Goal: Transaction & Acquisition: Obtain resource

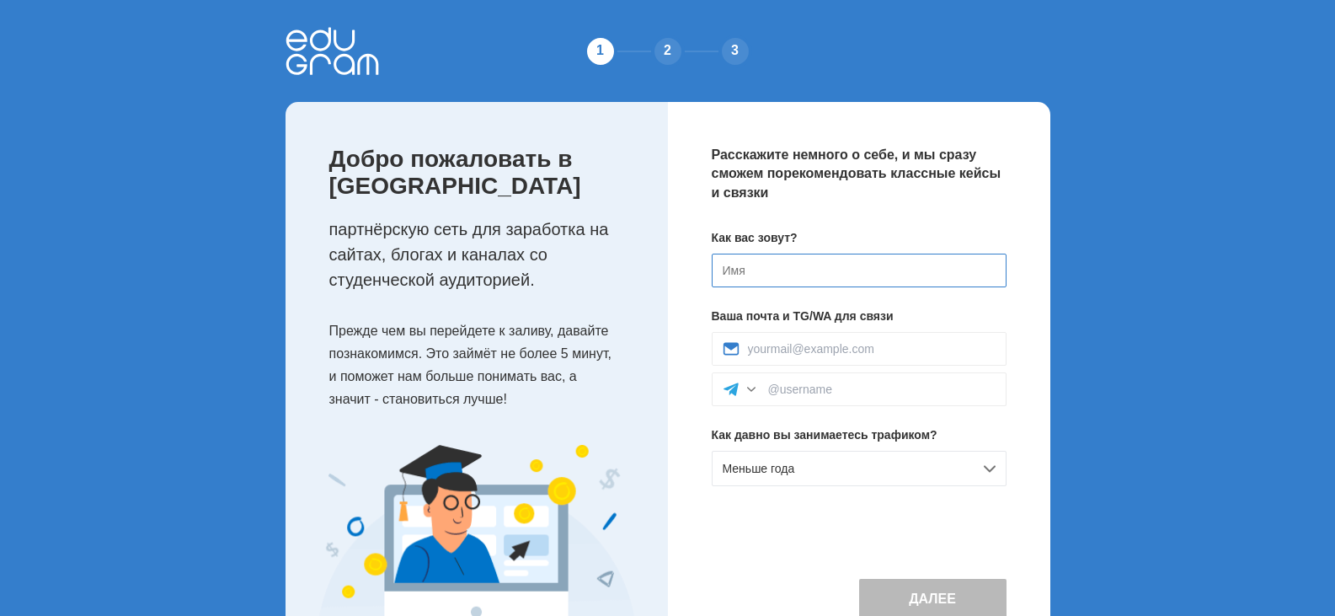
click at [849, 281] on input at bounding box center [859, 271] width 295 height 34
type input "[PERSON_NAME]"
click at [877, 354] on input at bounding box center [872, 348] width 248 height 13
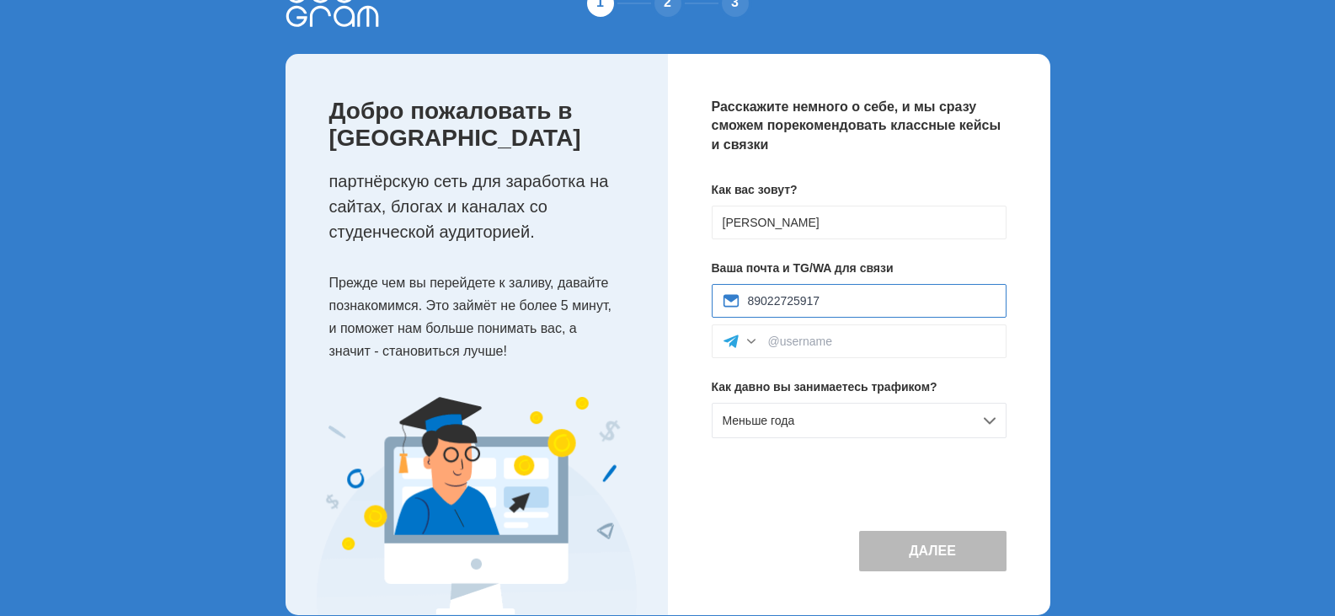
scroll to position [74, 0]
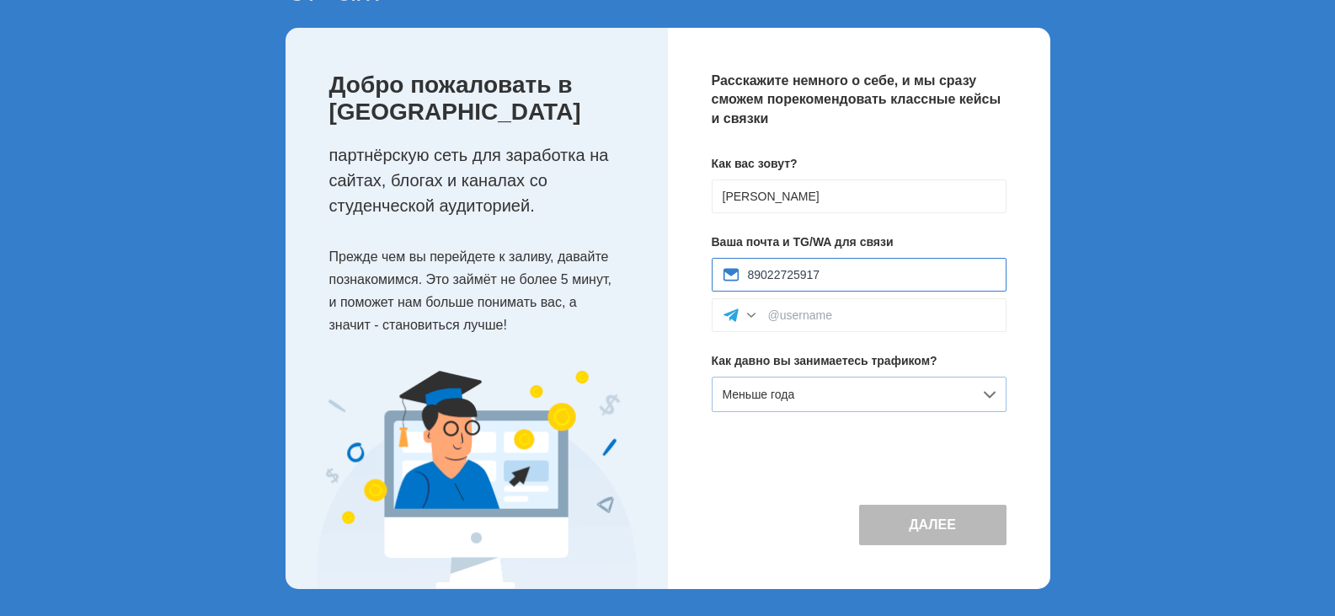
type input "89022725917"
click at [876, 390] on div "Меньше года" at bounding box center [859, 394] width 295 height 35
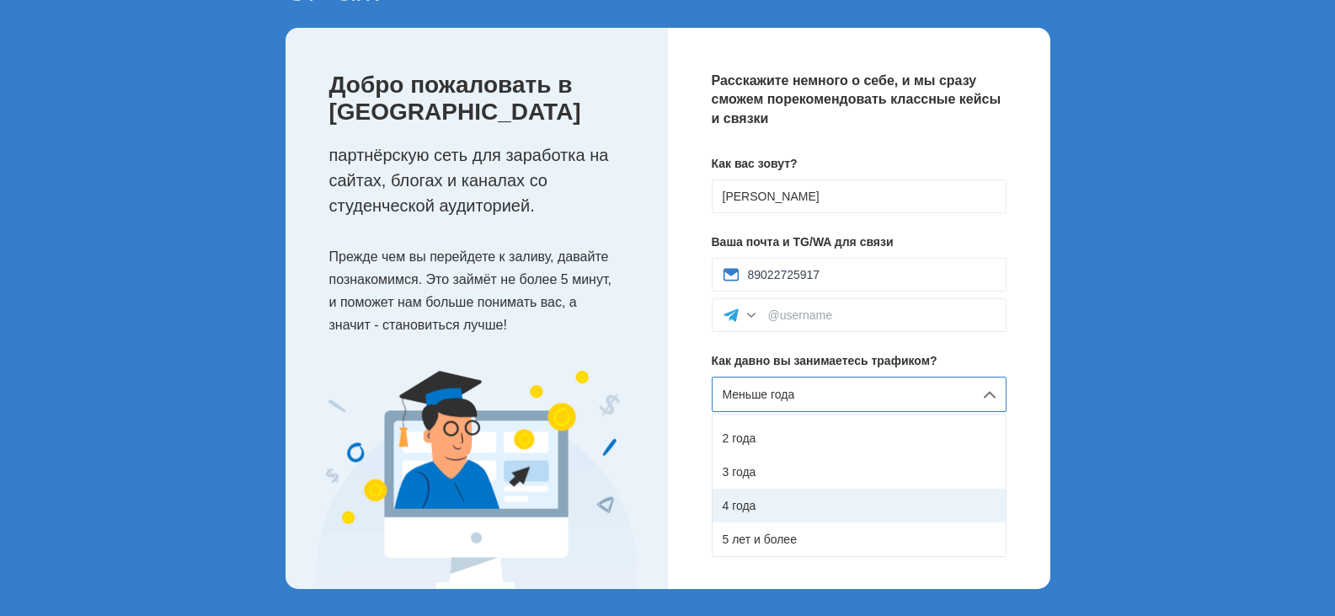
scroll to position [0, 0]
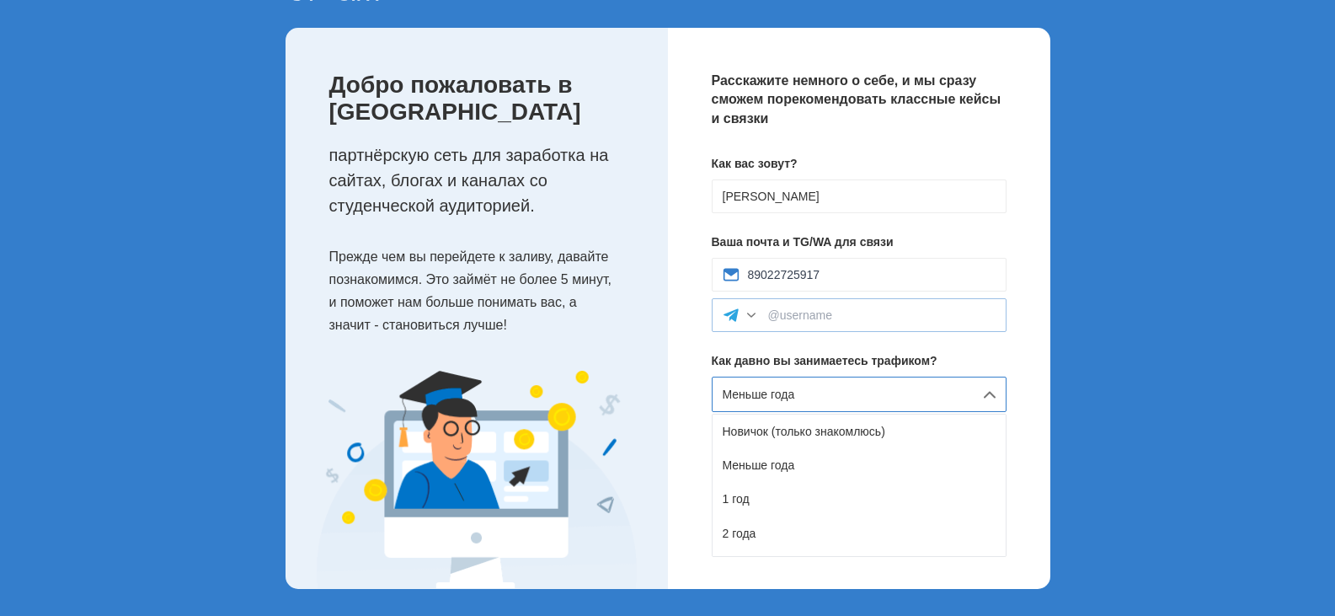
click at [953, 325] on div at bounding box center [859, 315] width 295 height 34
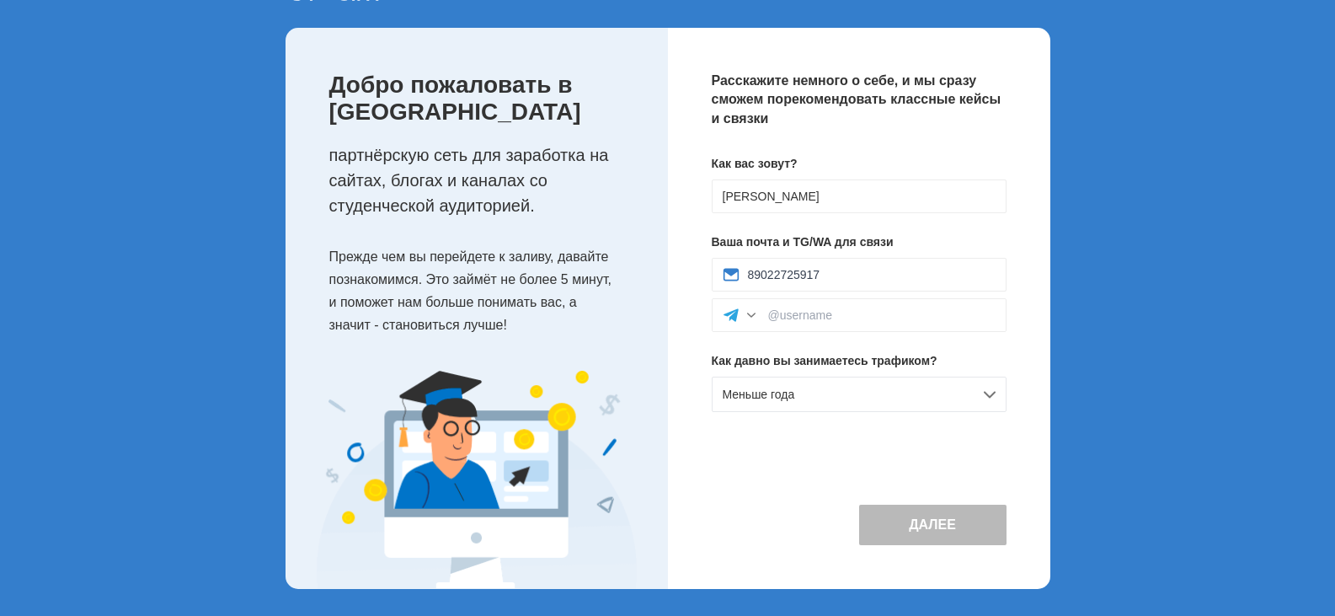
click at [958, 523] on button "Далее" at bounding box center [932, 525] width 147 height 40
click at [839, 311] on input at bounding box center [881, 314] width 227 height 13
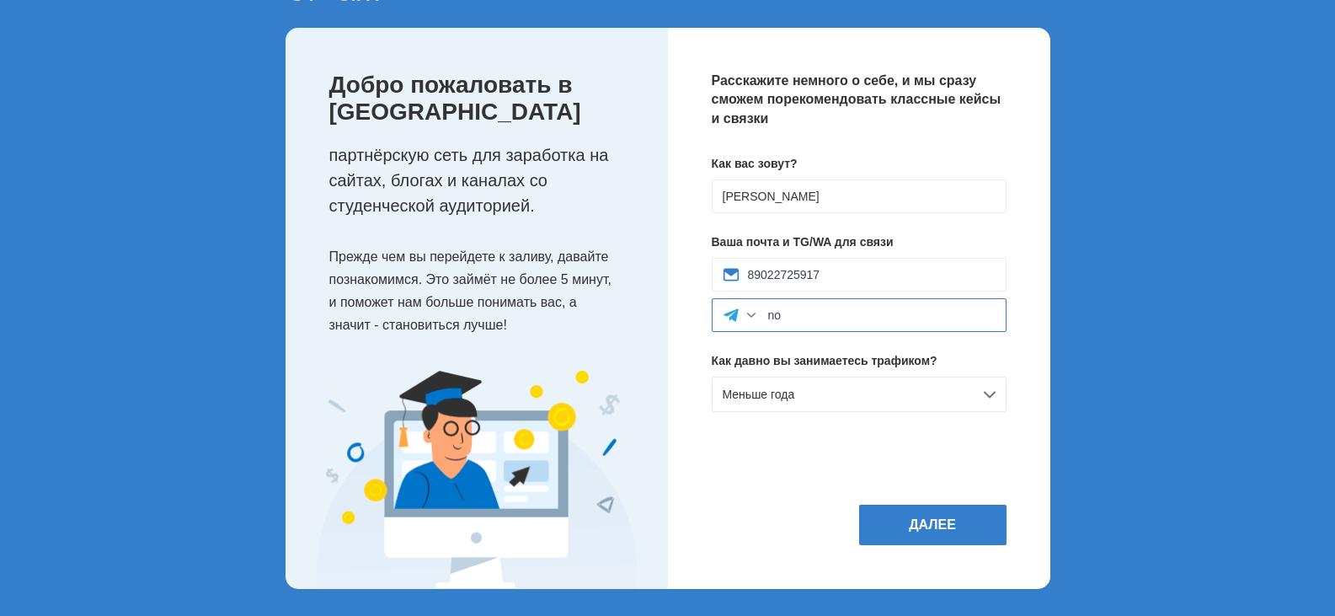
type input "no"
click at [755, 318] on div at bounding box center [751, 315] width 17 height 17
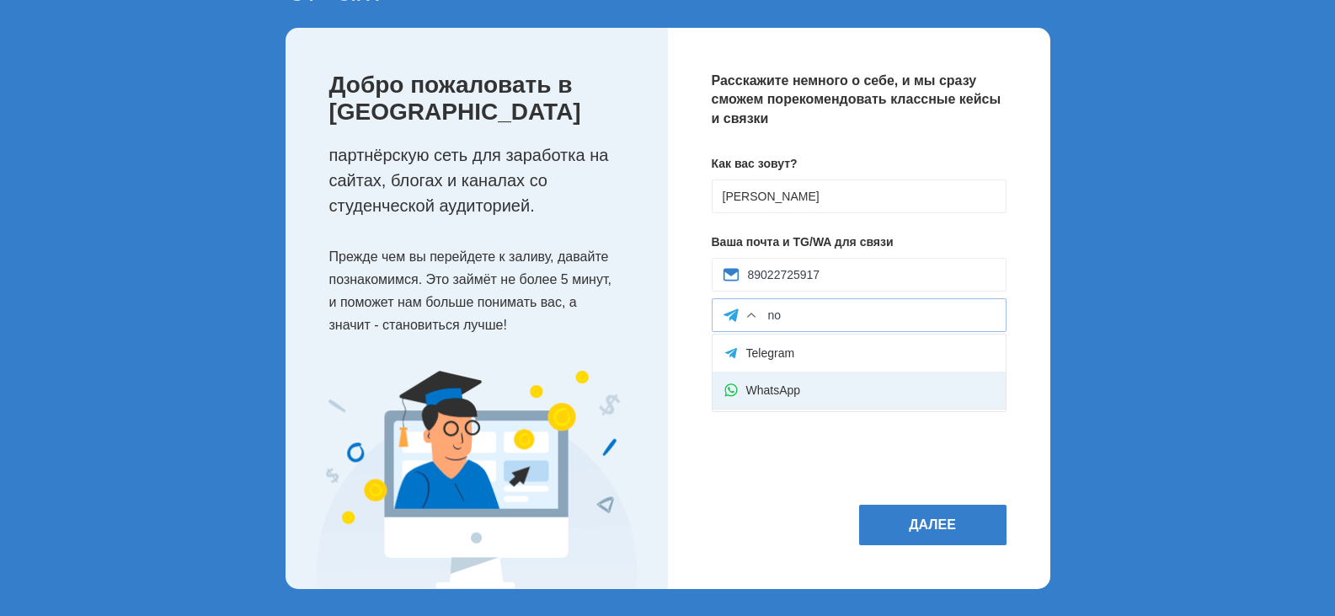
click at [786, 382] on div "WhatsApp" at bounding box center [859, 390] width 293 height 37
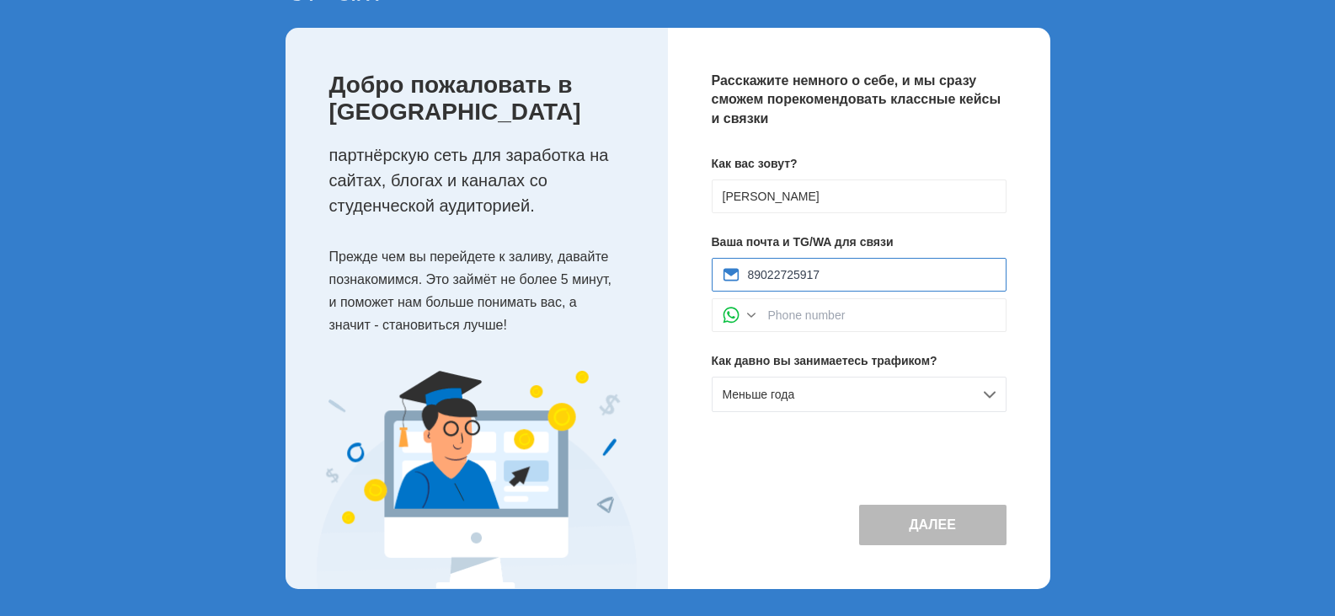
drag, startPoint x: 848, startPoint y: 272, endPoint x: 739, endPoint y: 272, distance: 109.5
click at [739, 272] on div "89022725917" at bounding box center [859, 275] width 295 height 34
click at [823, 321] on input at bounding box center [881, 314] width 227 height 13
paste input "89022725917"
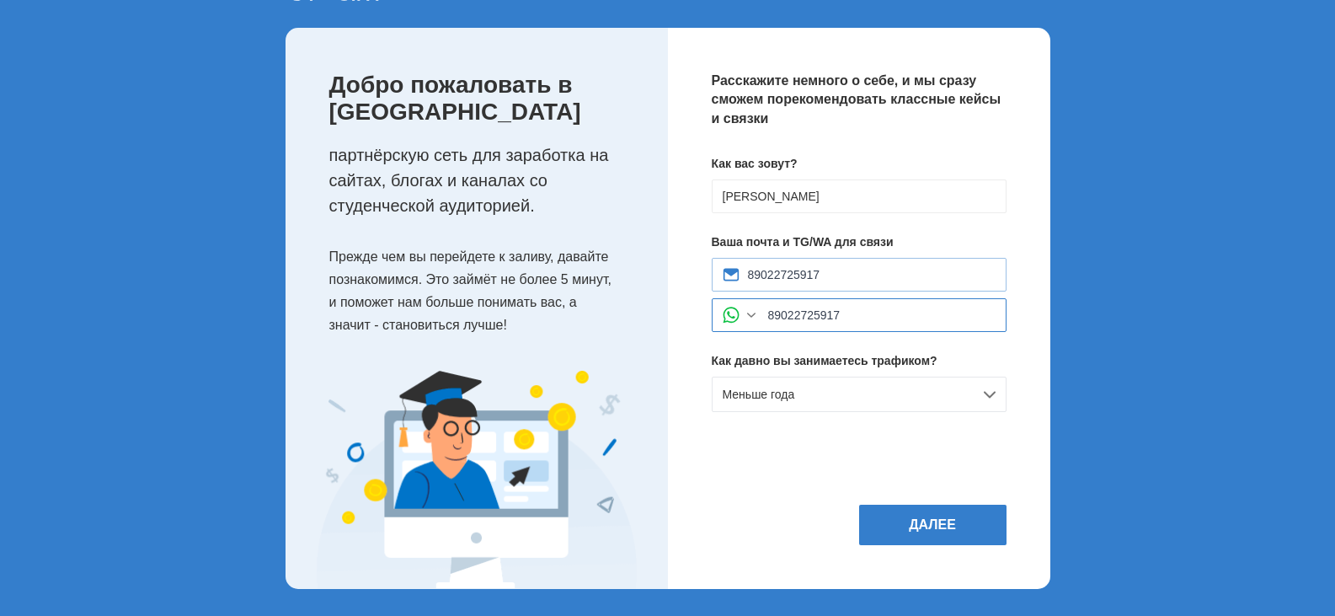
type input "89022725917"
drag, startPoint x: 841, startPoint y: 278, endPoint x: 700, endPoint y: 273, distance: 140.8
click at [700, 273] on div "Расскажите немного о себе, и мы сразу сможем порекомендовать классные кейсы и с…" at bounding box center [859, 308] width 382 height 561
type input "sokerin-timofey@yandex.ru"
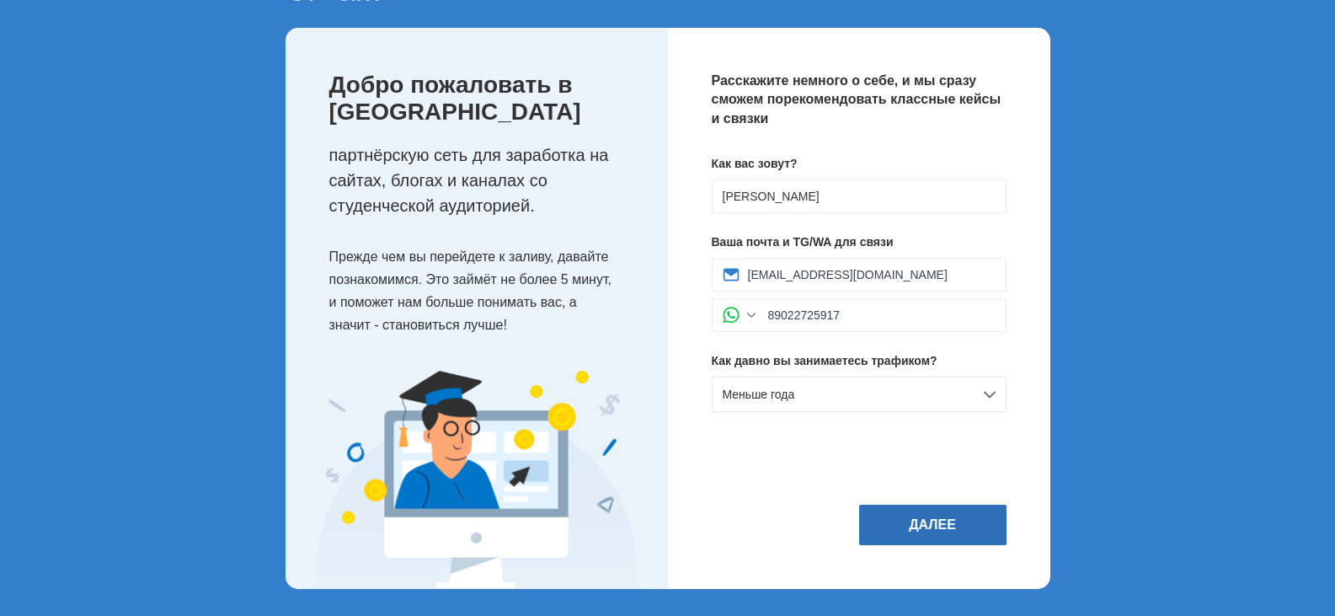
click at [934, 527] on button "Далее" at bounding box center [932, 525] width 147 height 40
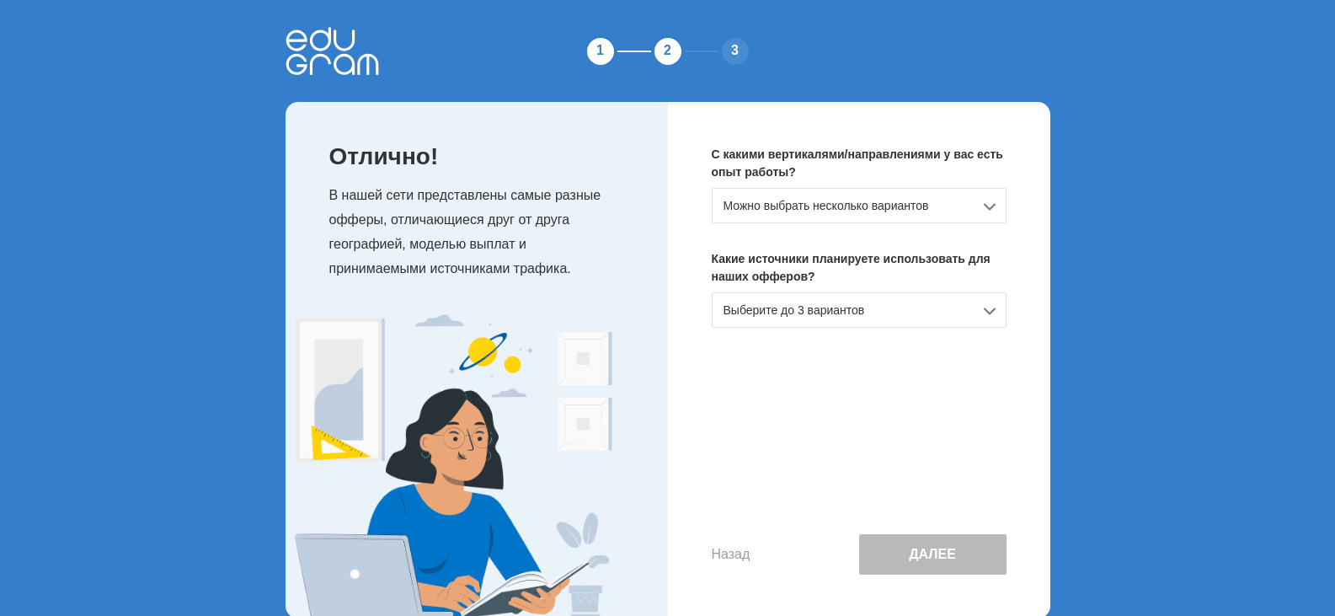
click at [887, 206] on div "Можно выбрать несколько вариантов" at bounding box center [859, 205] width 295 height 35
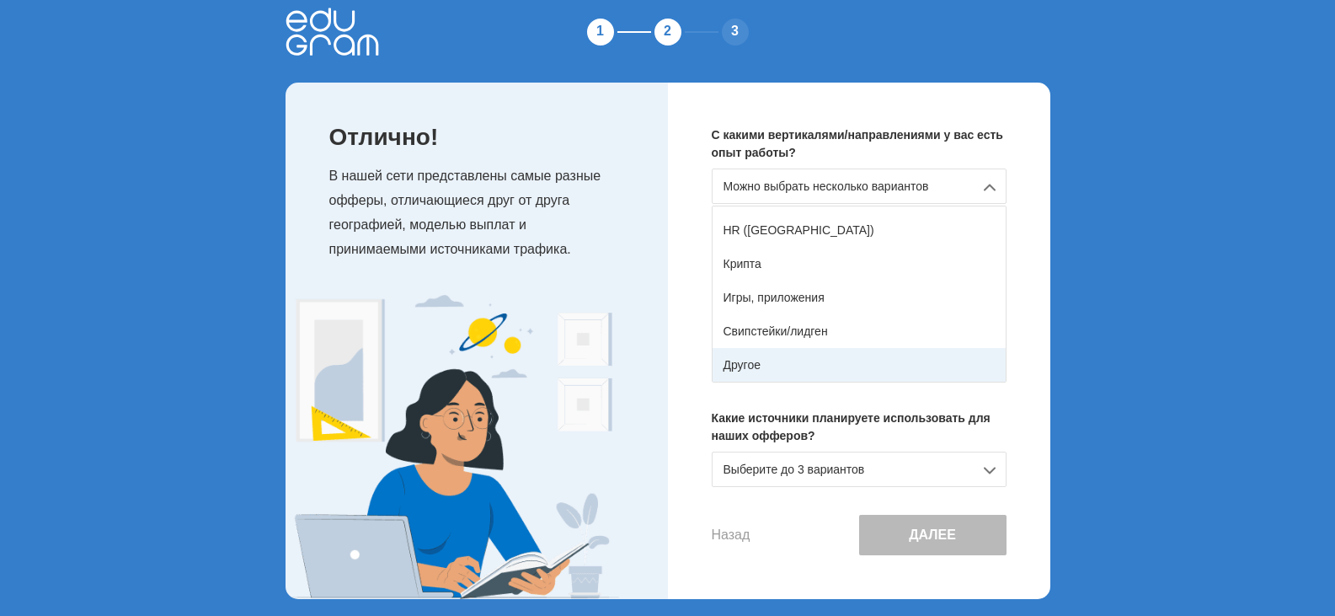
scroll to position [29, 0]
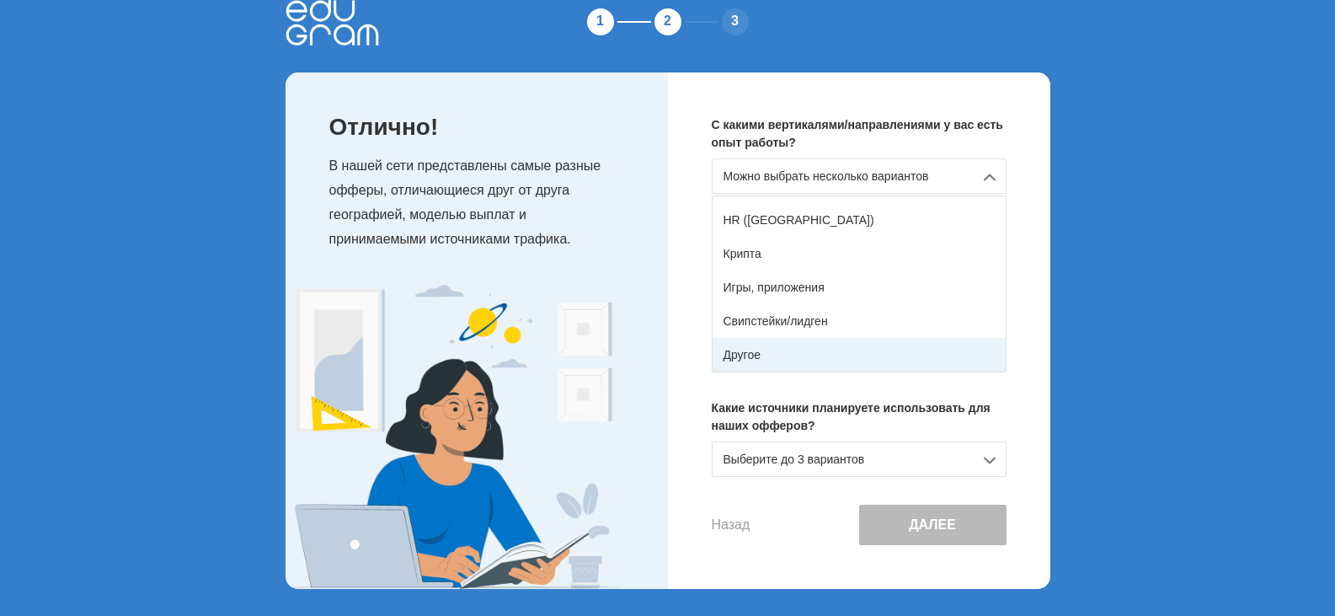
click at [858, 350] on div "Другое" at bounding box center [859, 355] width 293 height 34
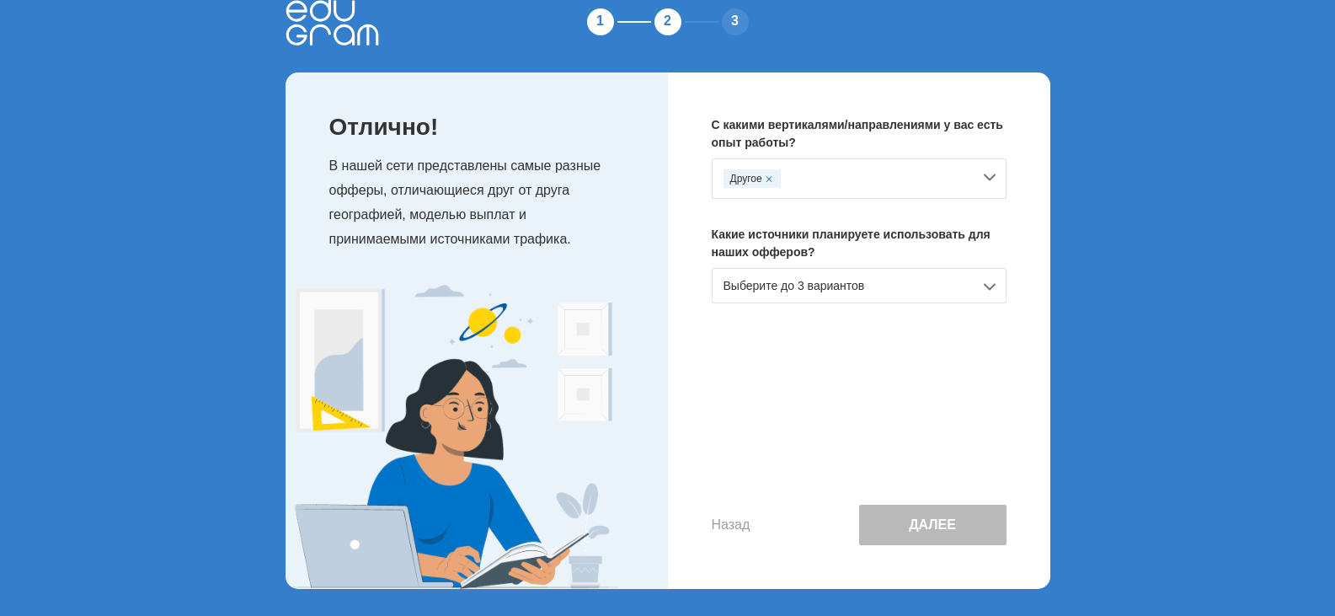
click at [895, 279] on div "Выберите до 3 вариантов" at bounding box center [859, 285] width 295 height 35
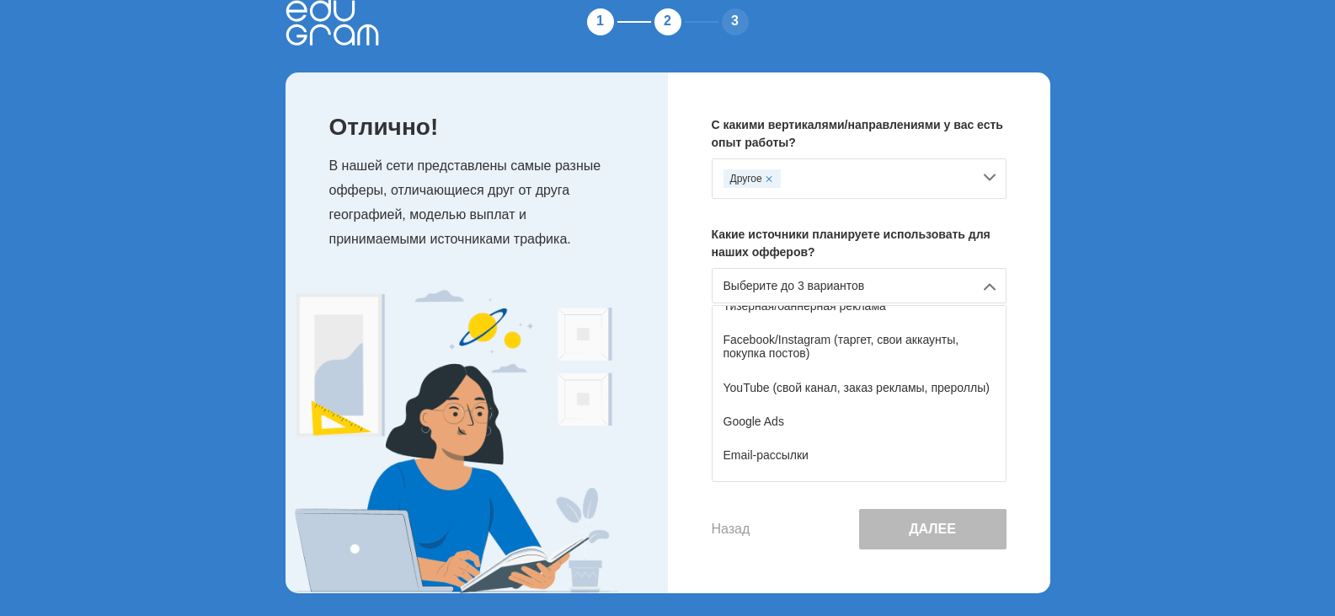
scroll to position [0, 0]
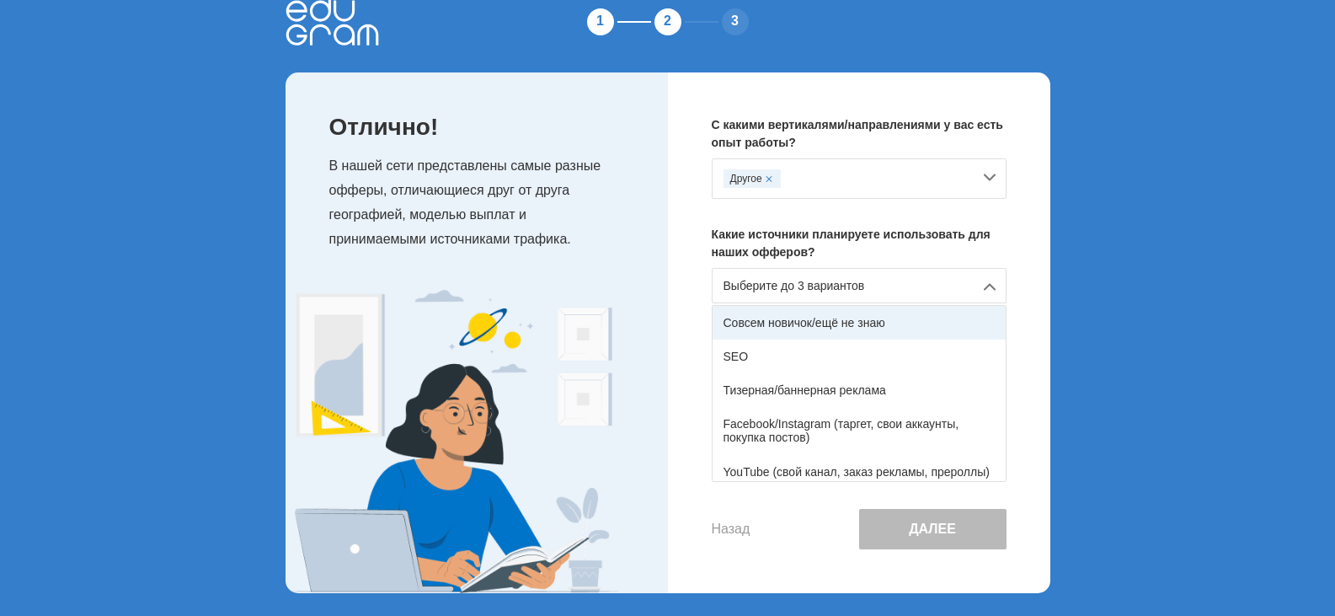
click at [927, 318] on div "Совсем новичок/ещё не знаю" at bounding box center [859, 323] width 293 height 34
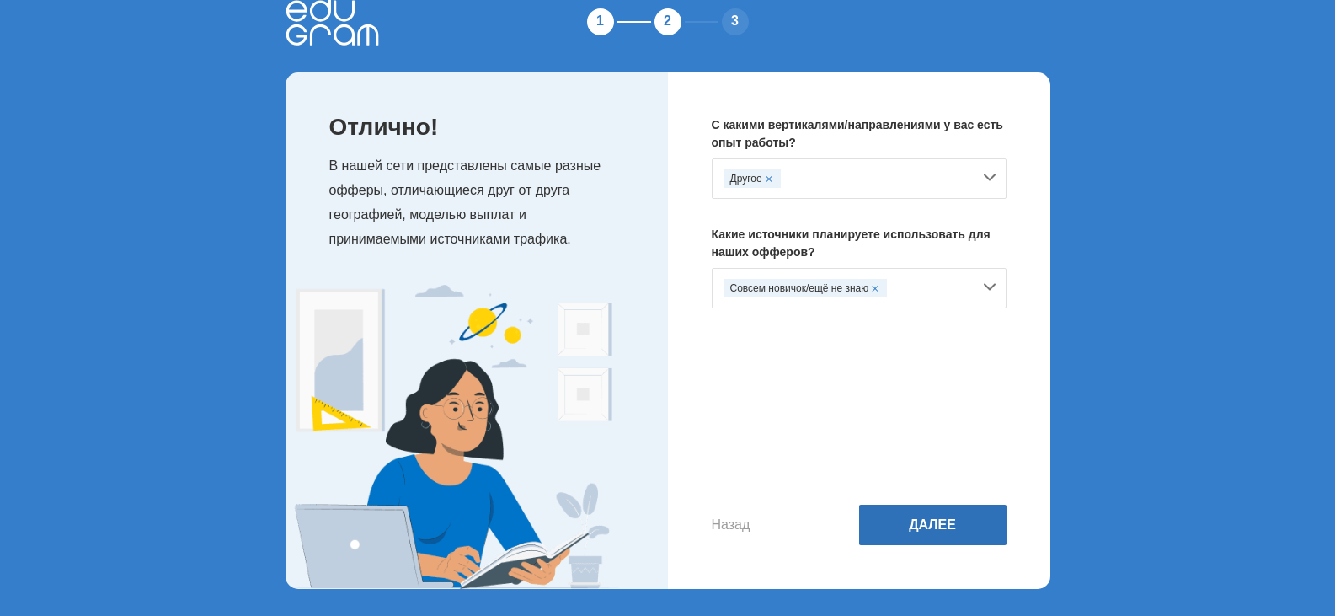
click at [930, 512] on button "Далее" at bounding box center [932, 525] width 147 height 40
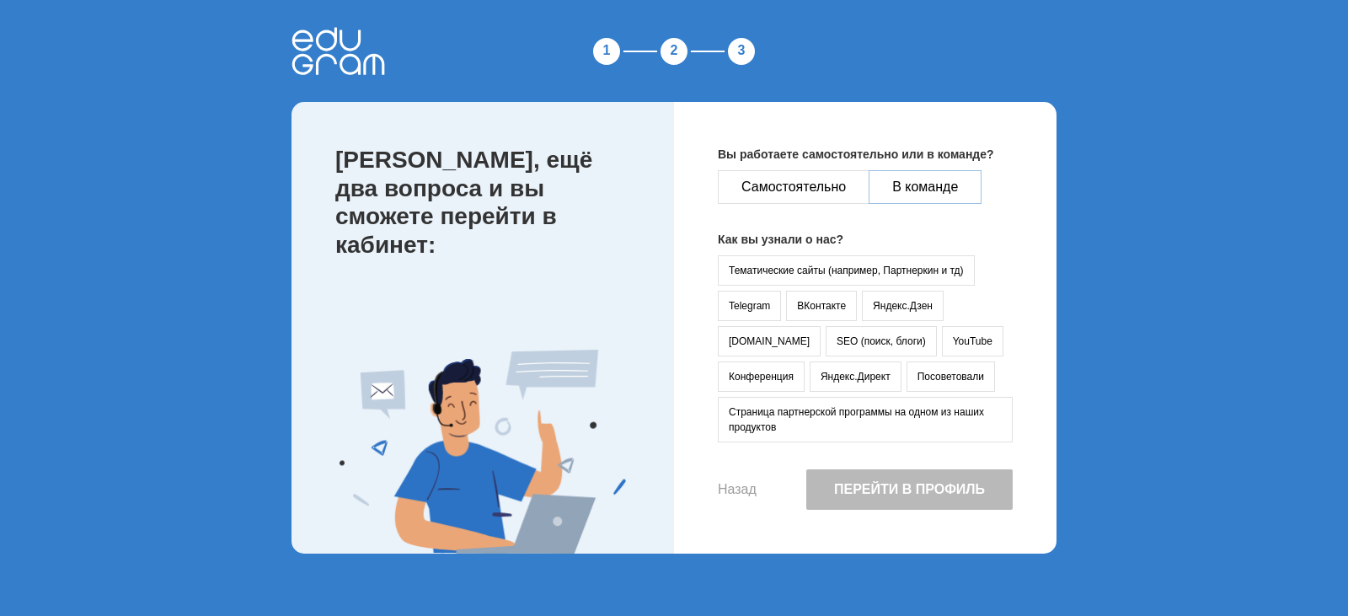
click at [939, 181] on button "В команде" at bounding box center [925, 187] width 113 height 34
click at [906, 376] on button "Посоветовали" at bounding box center [950, 376] width 88 height 30
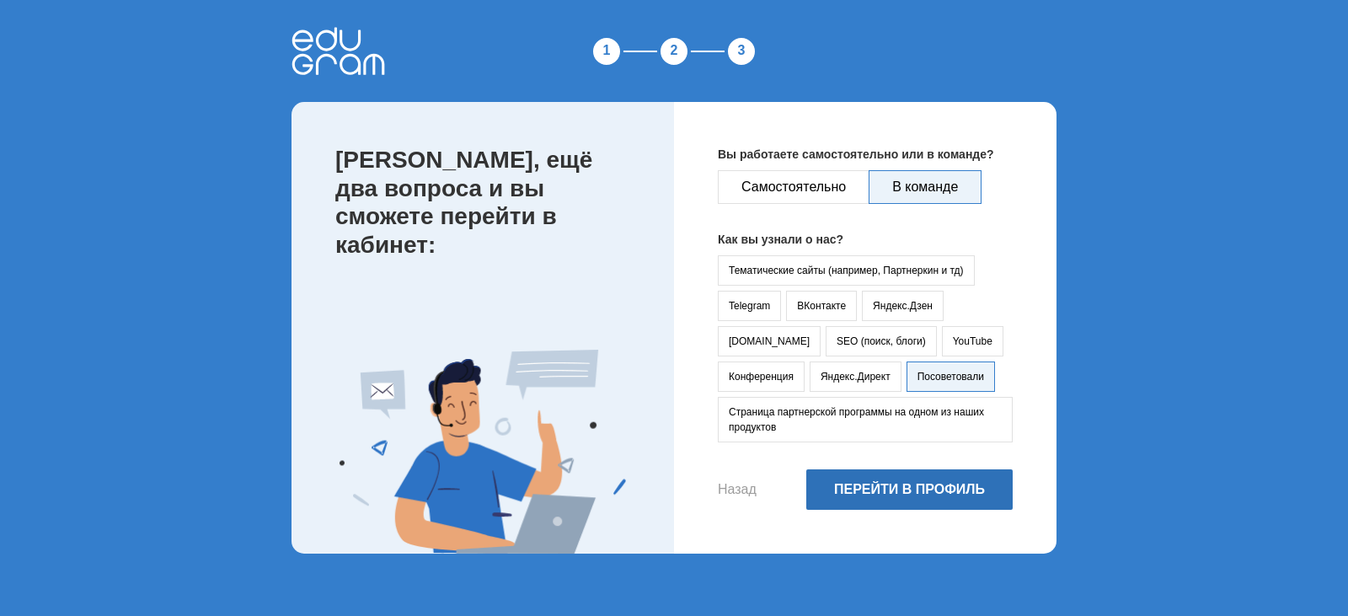
click at [938, 503] on button "Перейти в профиль" at bounding box center [909, 489] width 206 height 40
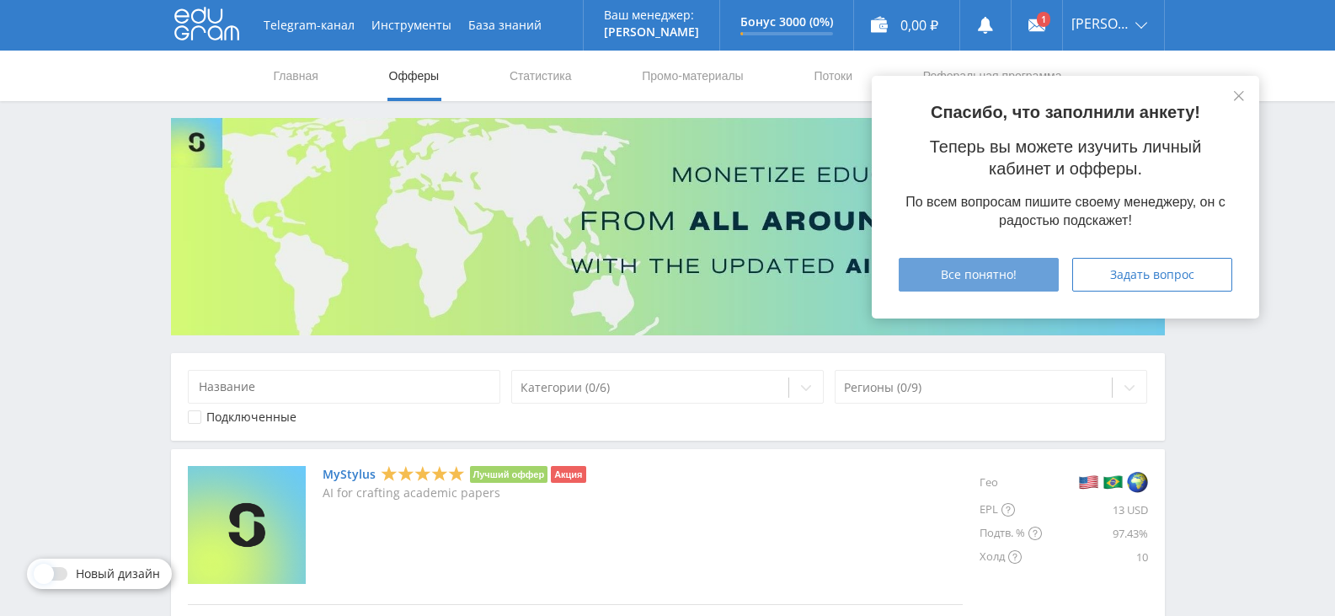
click at [990, 280] on span "Все понятно!" at bounding box center [979, 274] width 76 height 13
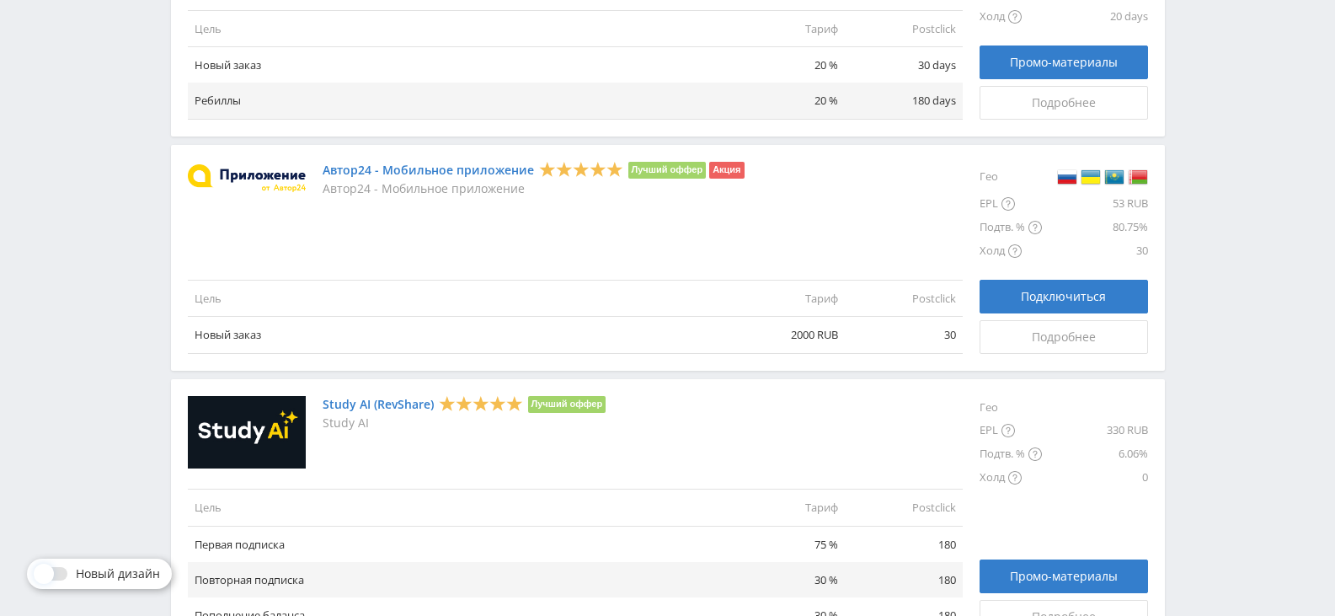
scroll to position [1996, 0]
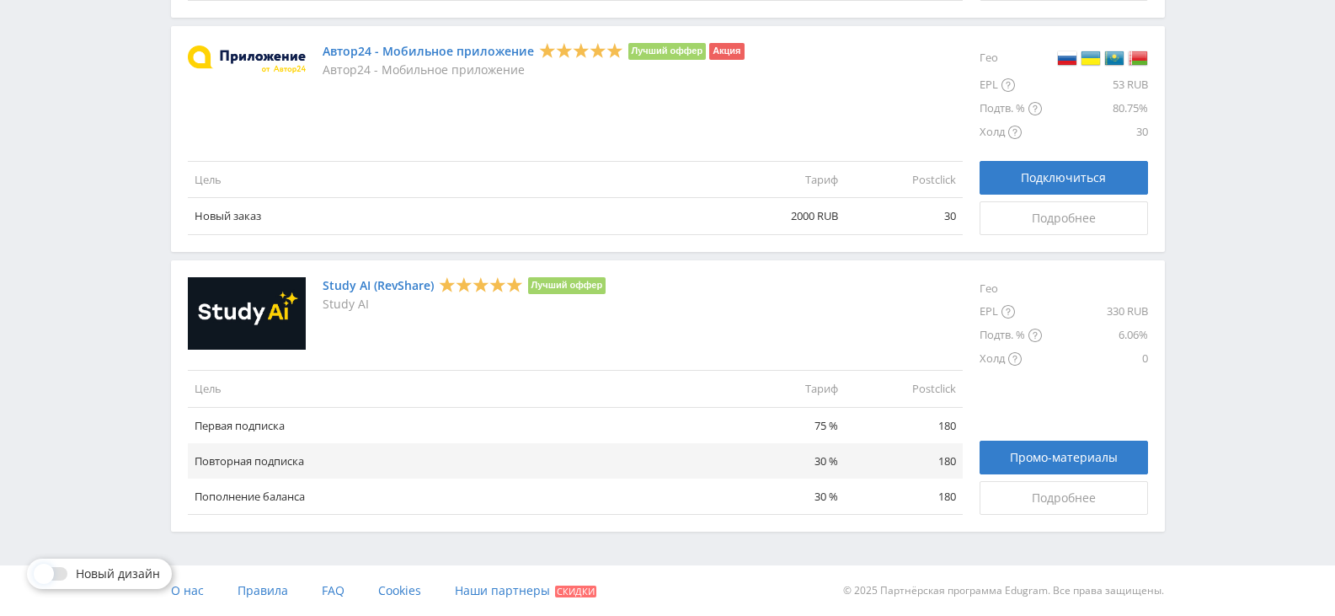
click at [384, 281] on link "Study AI (RevShare)" at bounding box center [378, 285] width 111 height 13
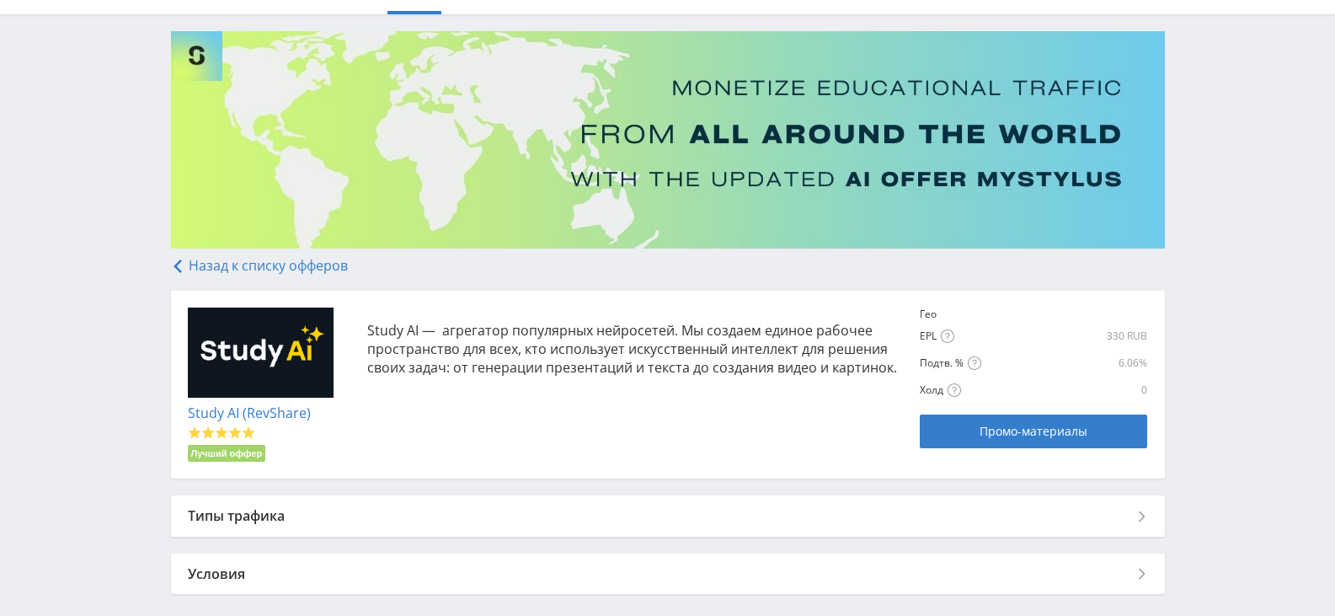
scroll to position [166, 0]
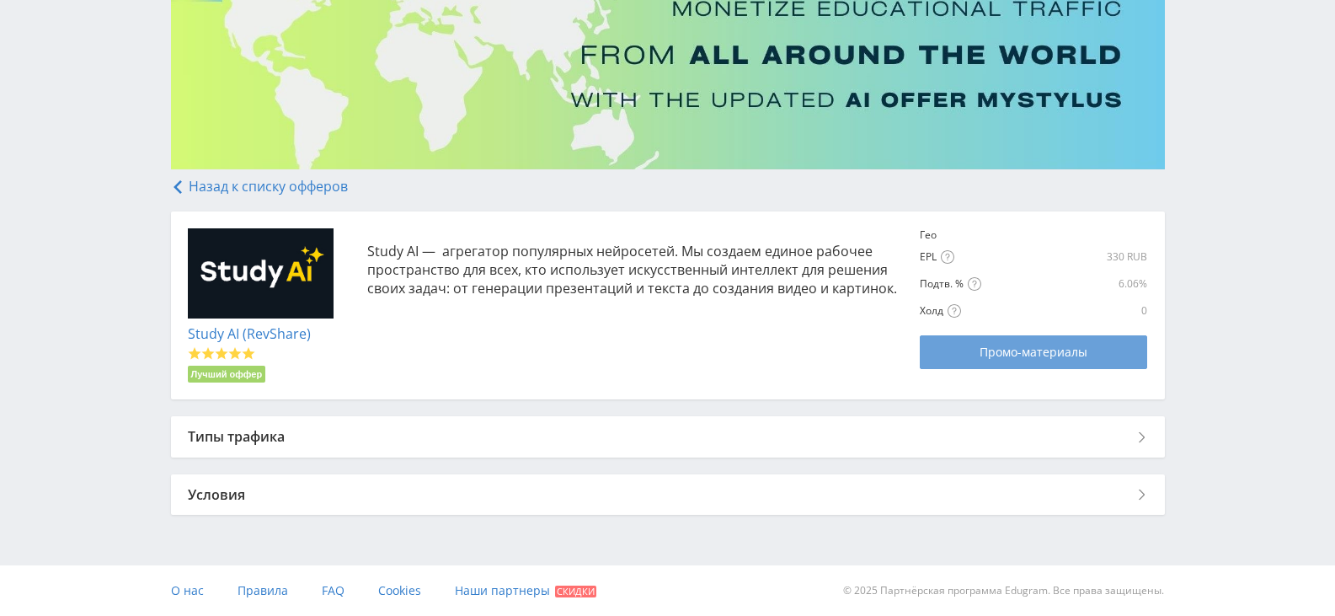
click at [1009, 354] on span "Промо-материалы" at bounding box center [1034, 351] width 108 height 13
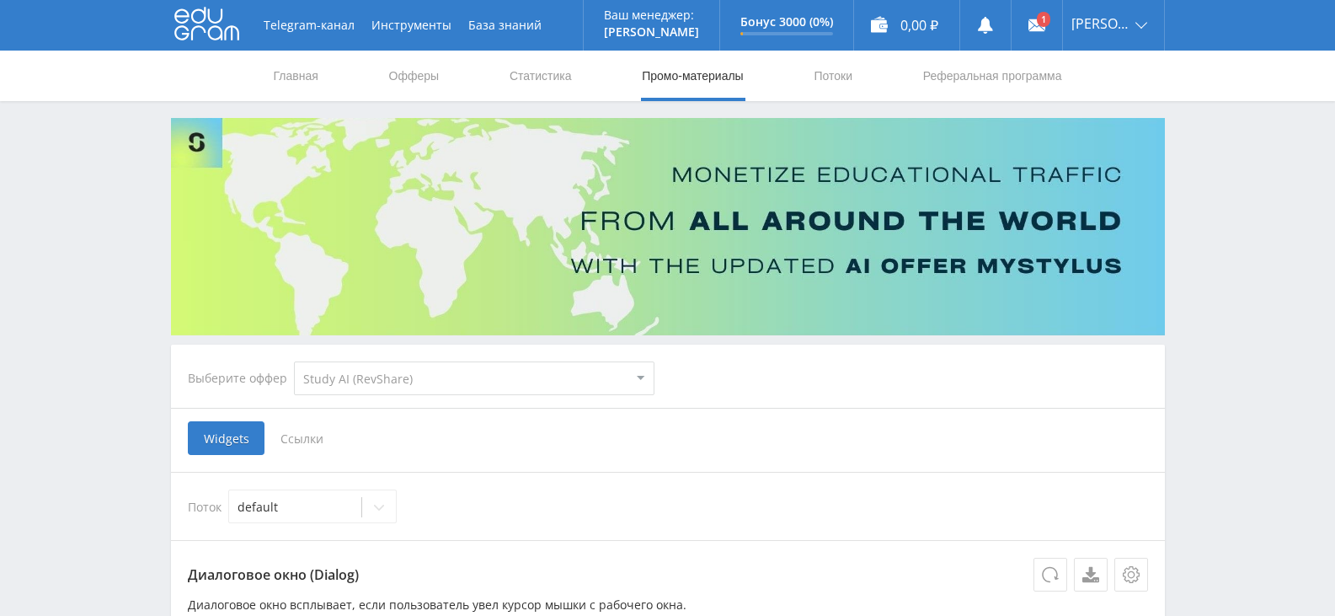
select select "376"
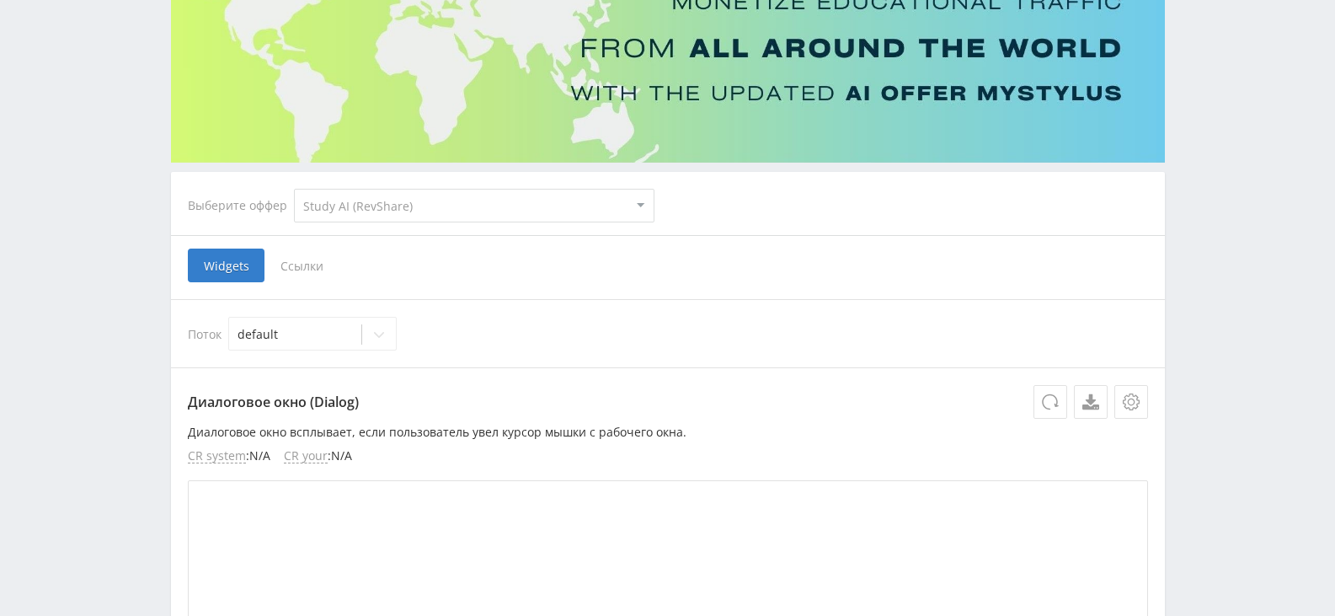
scroll to position [337, 0]
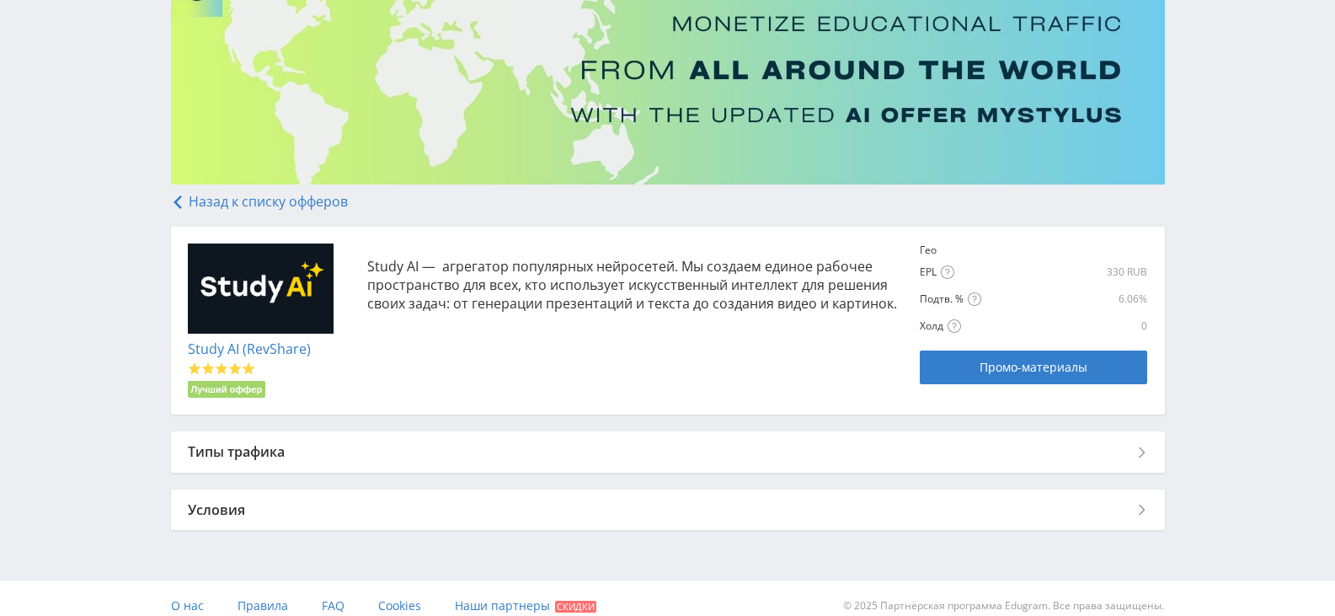
scroll to position [166, 0]
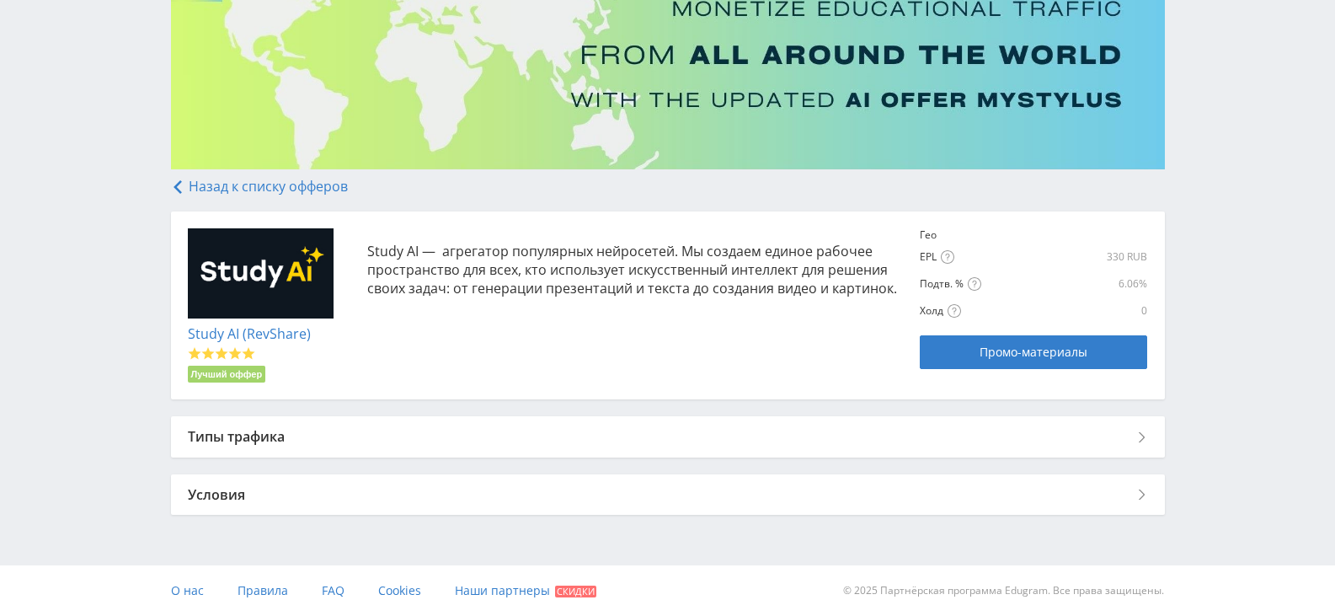
click at [919, 437] on div "Типы трафика" at bounding box center [668, 436] width 994 height 40
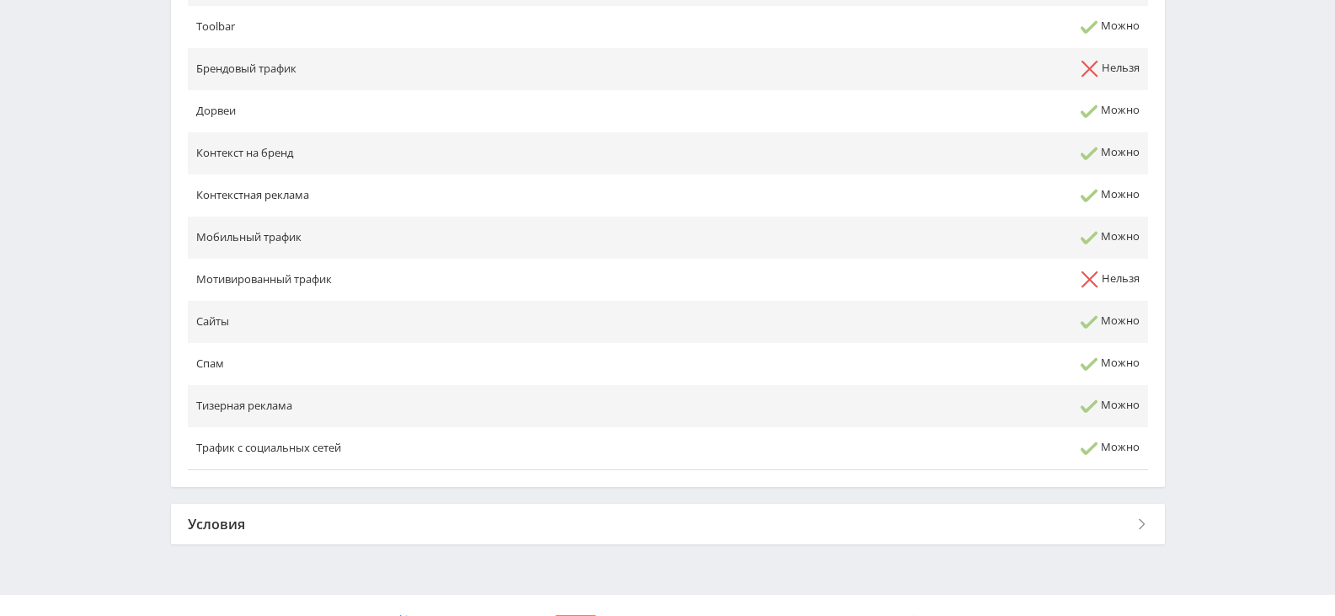
scroll to position [736, 0]
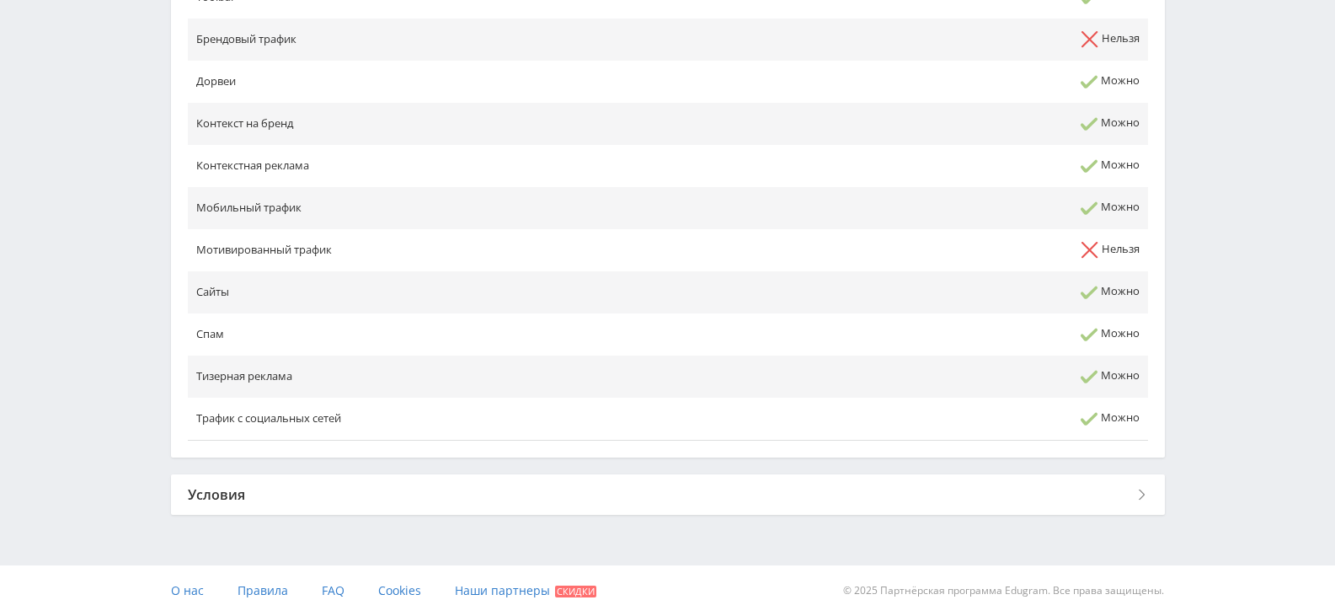
click at [809, 493] on div "Условия" at bounding box center [668, 494] width 994 height 40
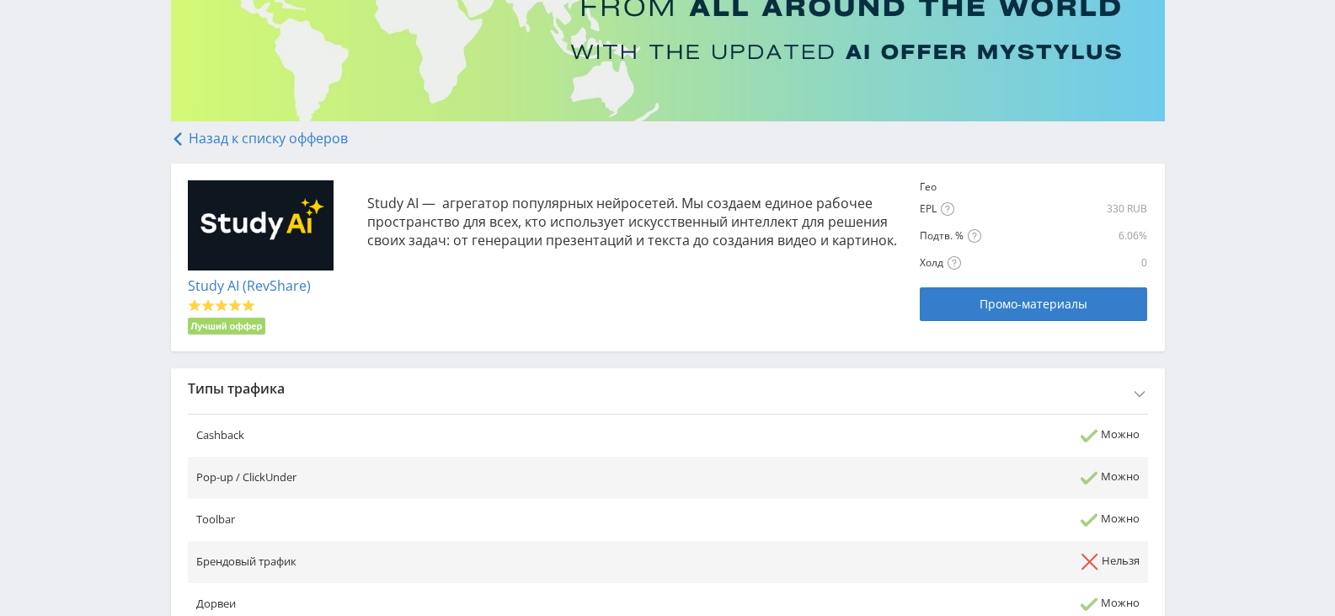
scroll to position [72, 0]
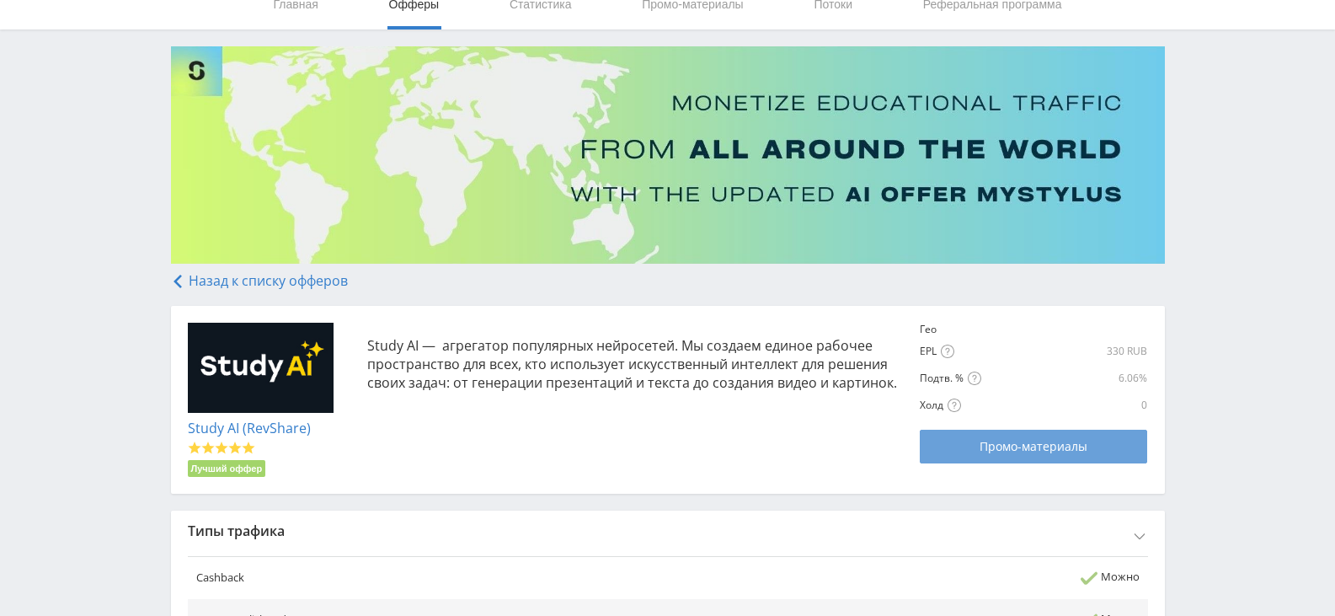
click at [1060, 448] on span "Промо-материалы" at bounding box center [1034, 446] width 108 height 13
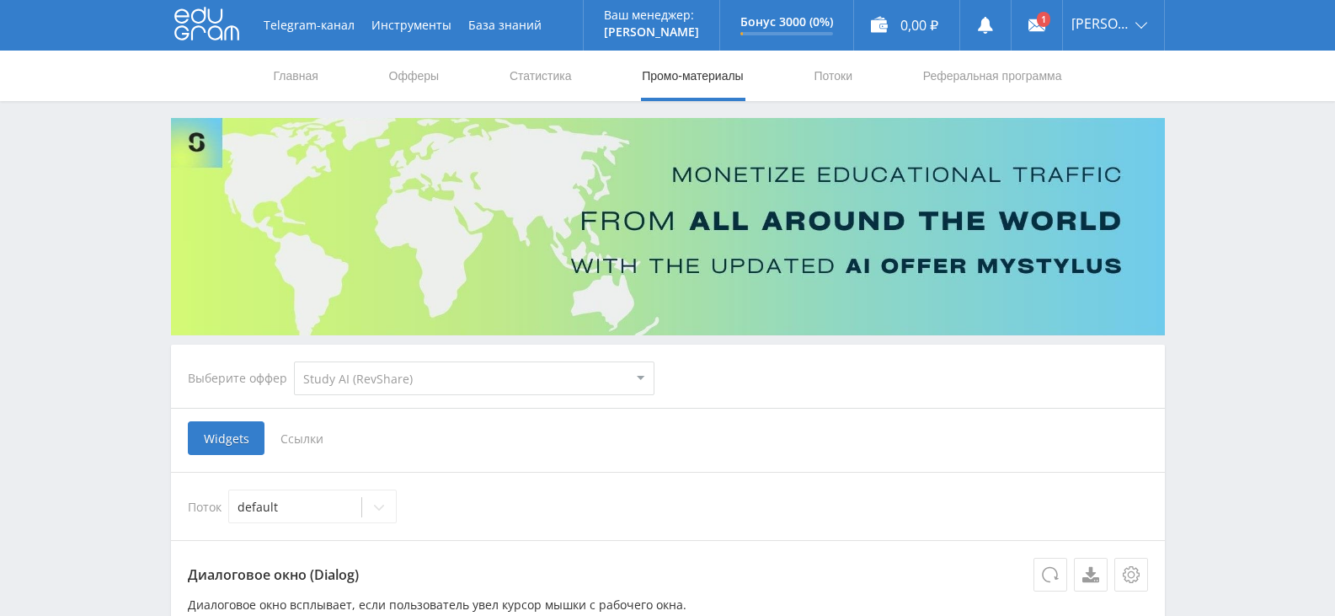
select select "376"
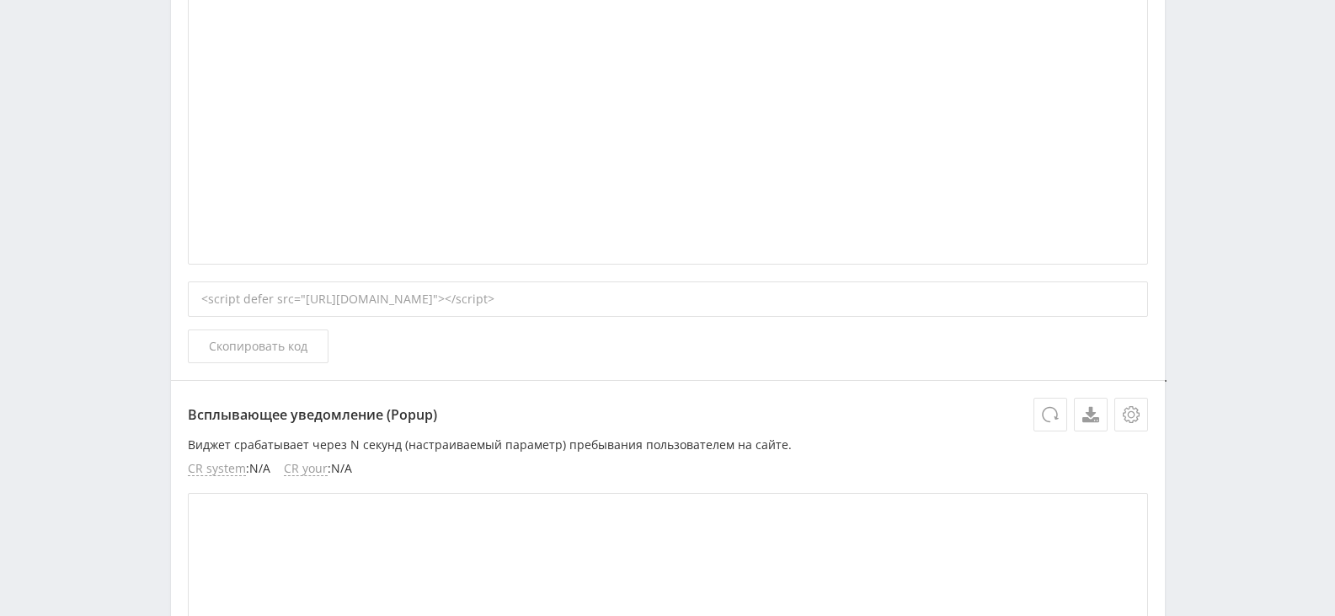
scroll to position [422, 0]
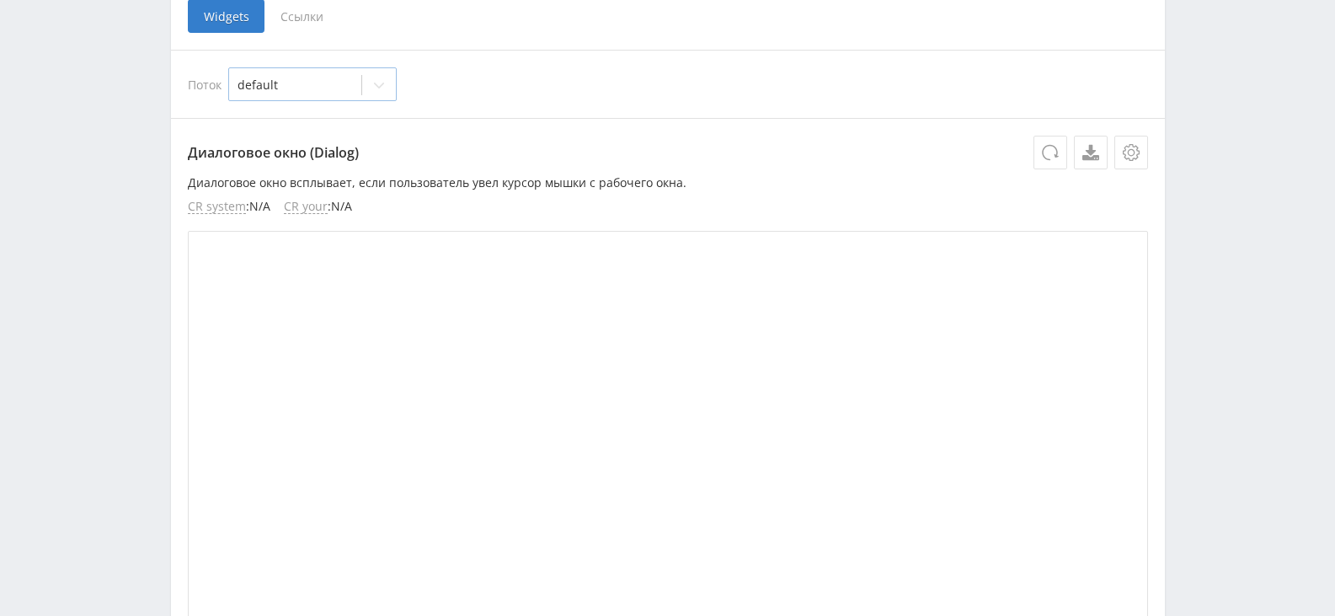
click at [387, 82] on div at bounding box center [379, 85] width 34 height 34
click at [387, 81] on div at bounding box center [379, 85] width 34 height 34
click at [298, 15] on span "Ссылки" at bounding box center [302, 16] width 75 height 34
click at [0, 0] on input "Ссылки" at bounding box center [0, 0] width 0 height 0
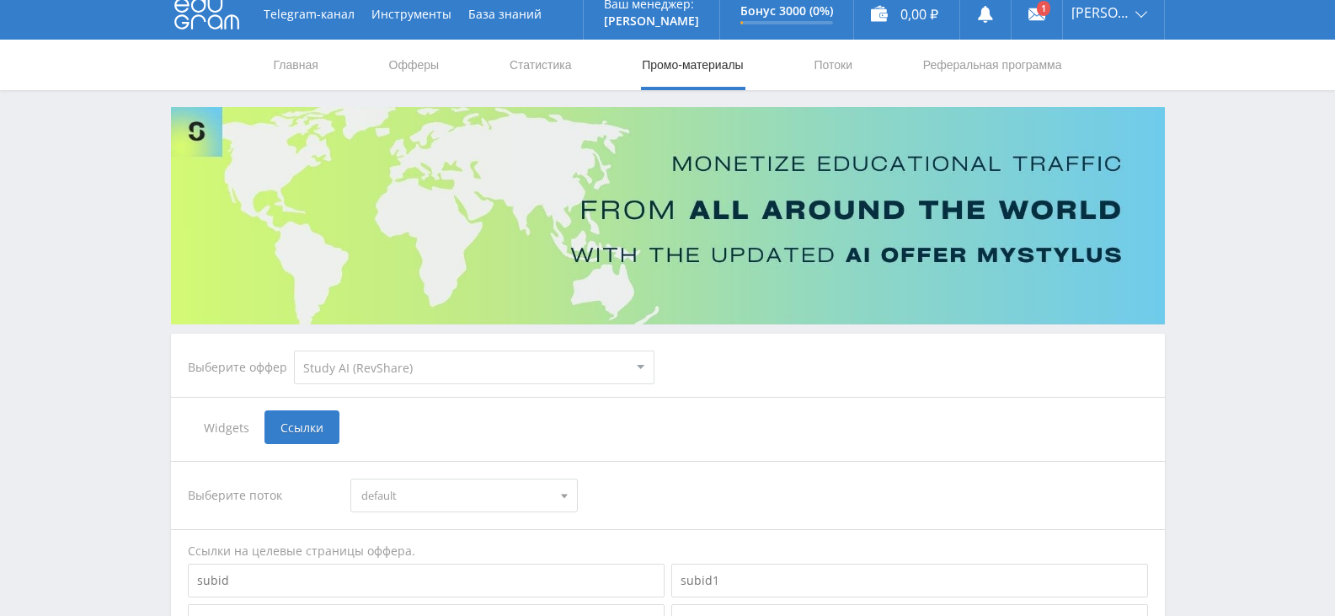
scroll to position [253, 0]
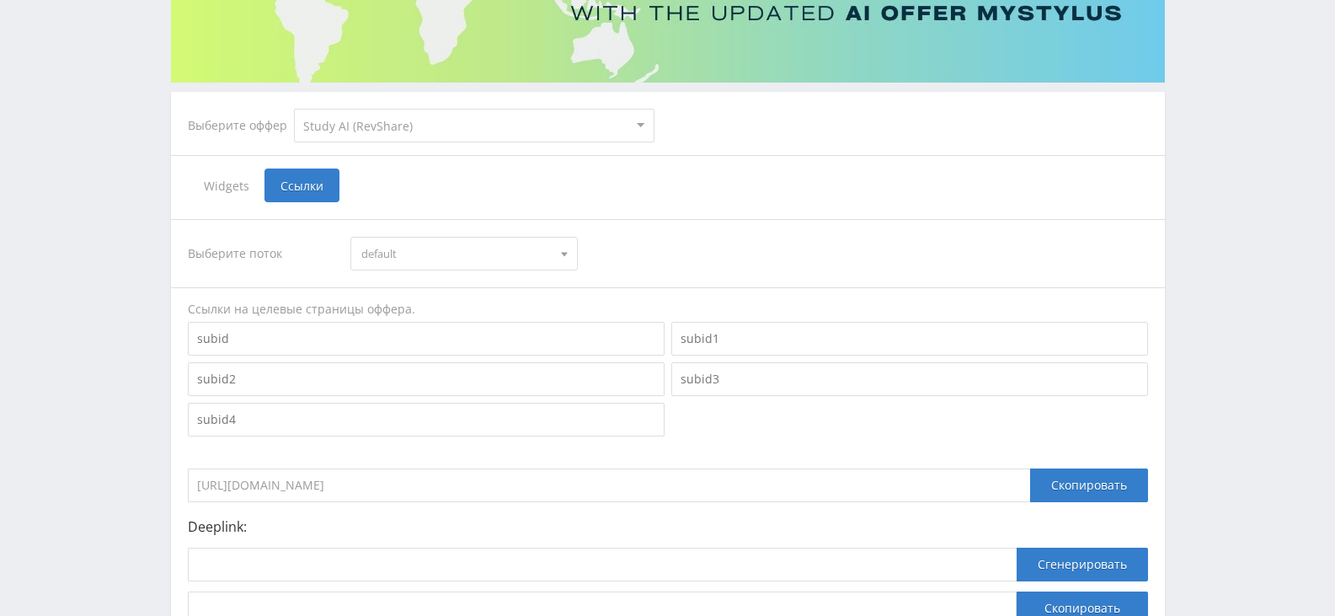
click at [489, 130] on select "MyStylus MyStylus - Revshare Кэмп Studybay Автор24 Studybay Brazil Study AI (Re…" at bounding box center [474, 126] width 361 height 34
click at [719, 115] on div "Выберите оффер MyStylus MyStylus - Revshare Кэмп Studybay Автор24 Studybay Braz…" at bounding box center [667, 125] width 987 height 61
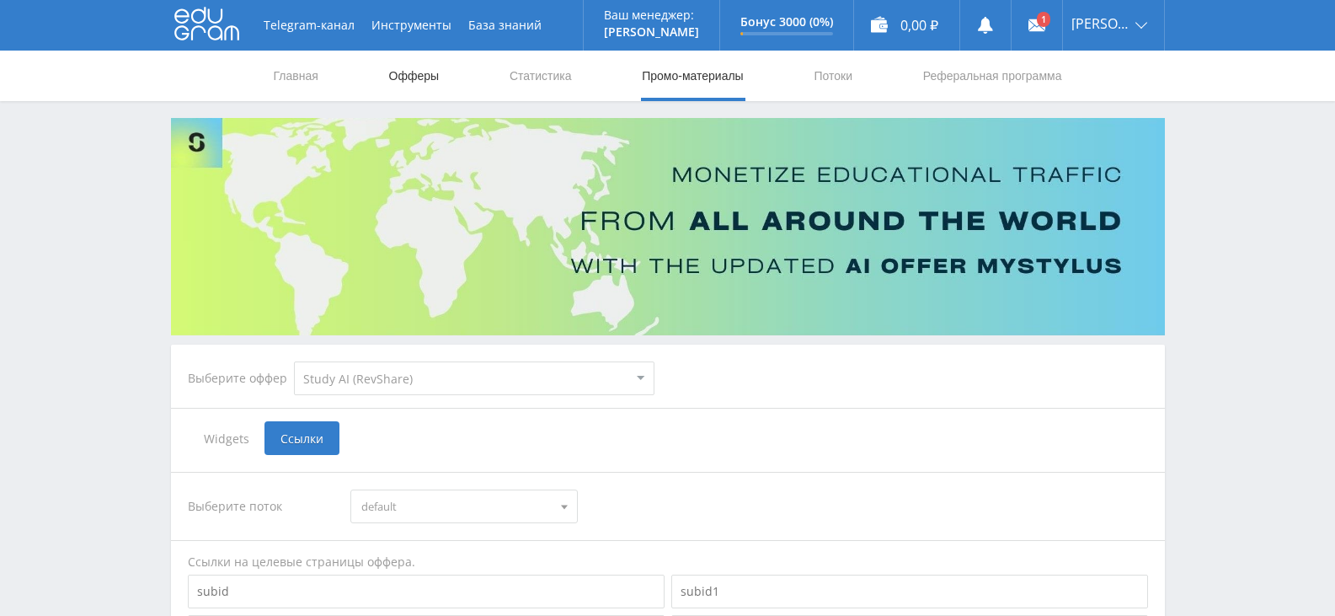
click at [435, 82] on link "Офферы" at bounding box center [415, 76] width 54 height 51
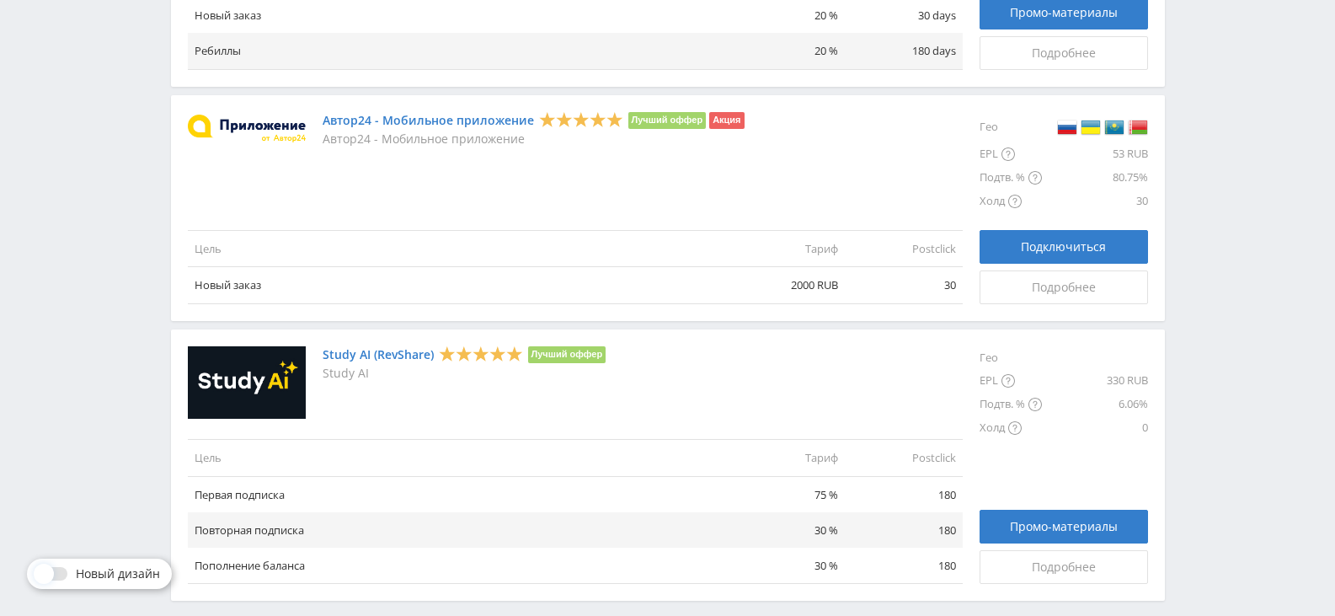
scroll to position [1996, 0]
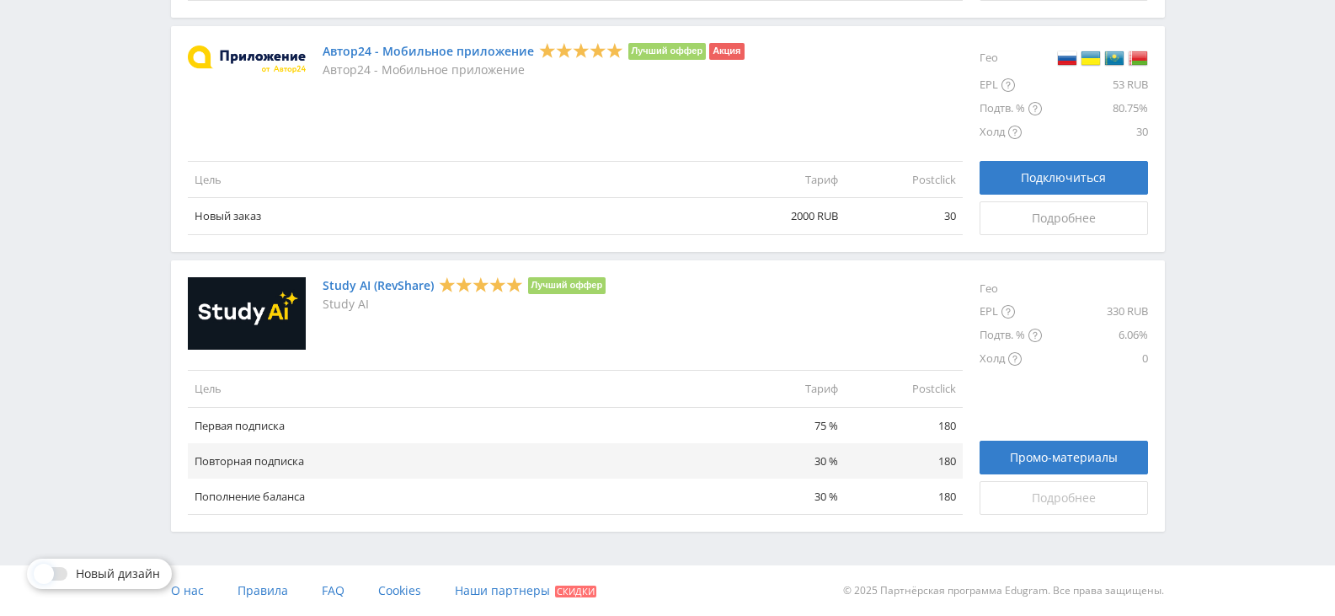
click at [1038, 501] on span "Подробнее" at bounding box center [1064, 497] width 64 height 13
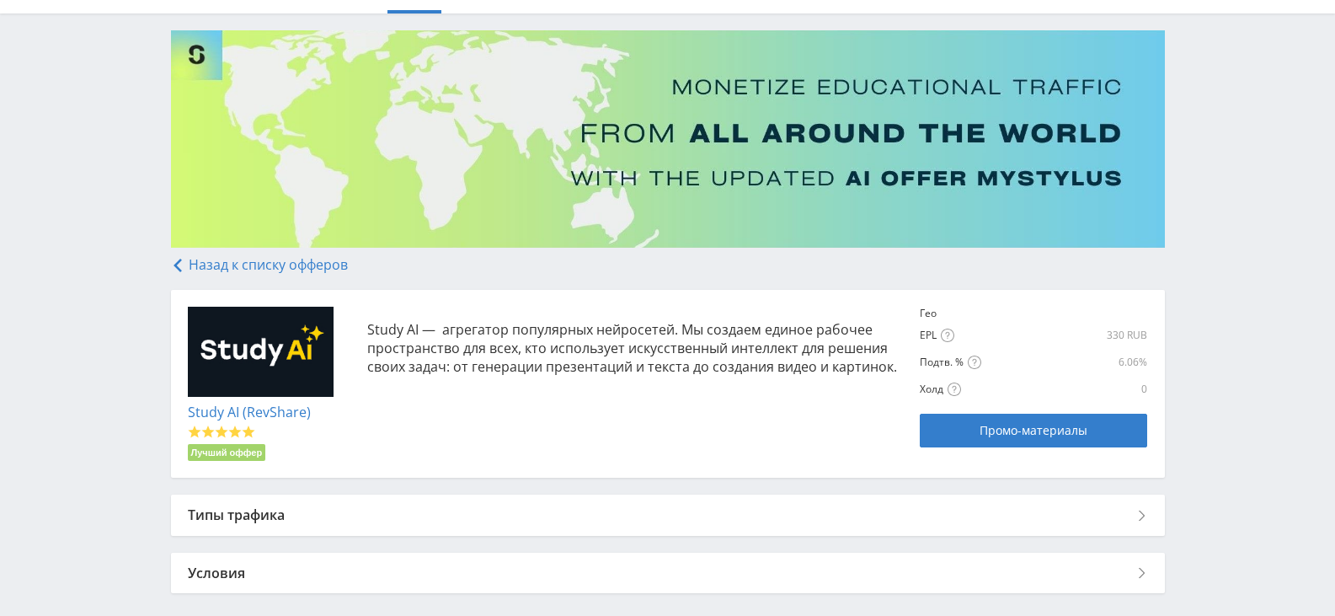
scroll to position [166, 0]
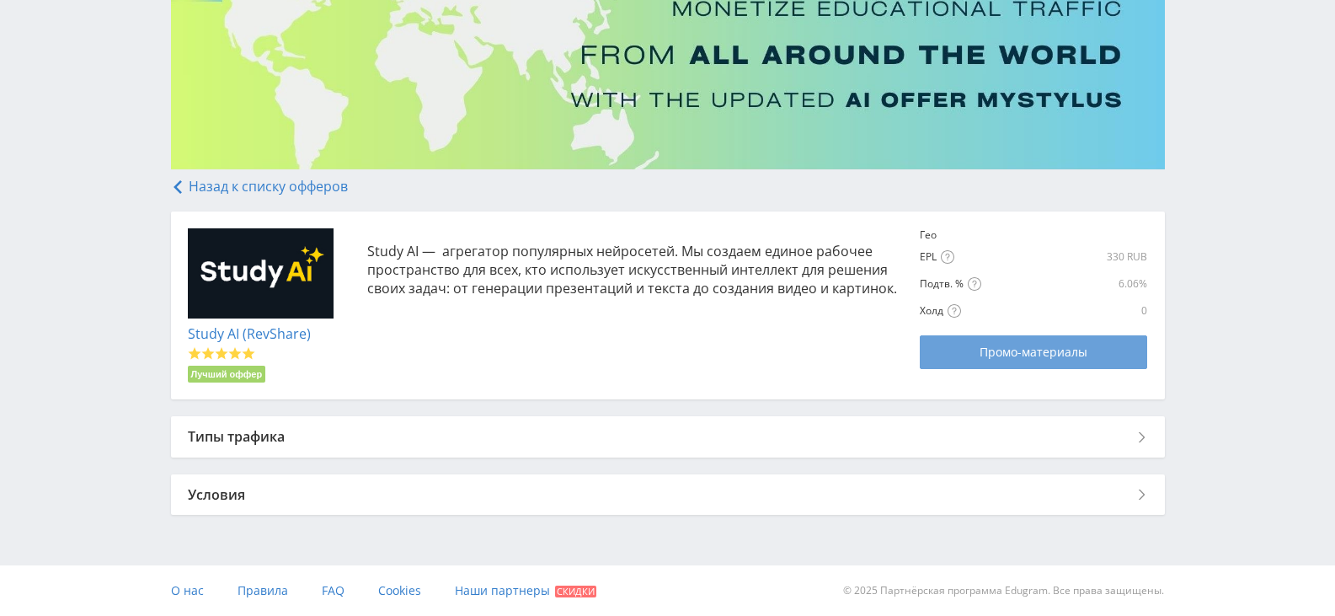
click at [1013, 355] on span "Промо-материалы" at bounding box center [1034, 351] width 108 height 13
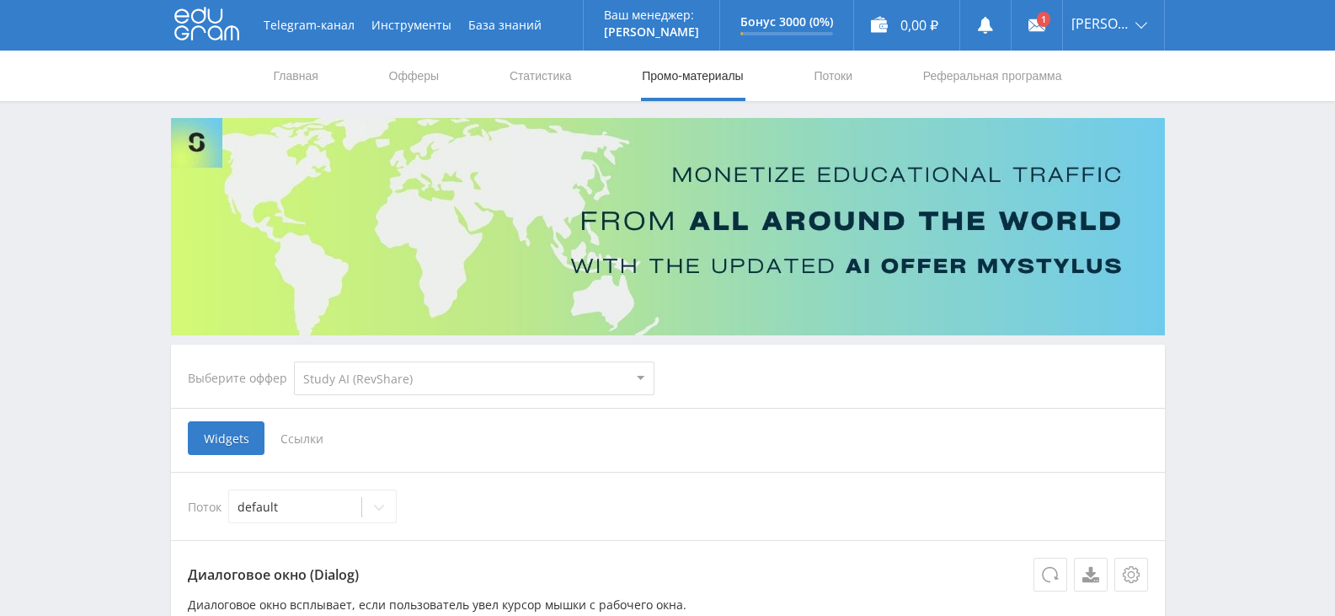
select select "376"
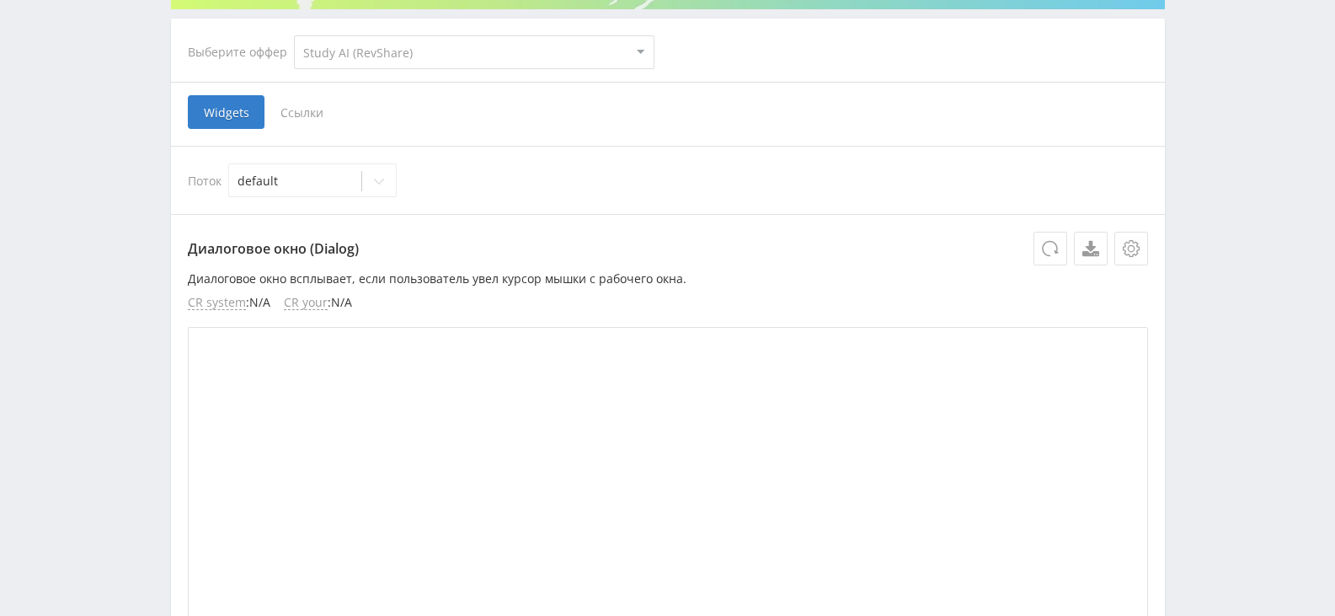
scroll to position [168, 0]
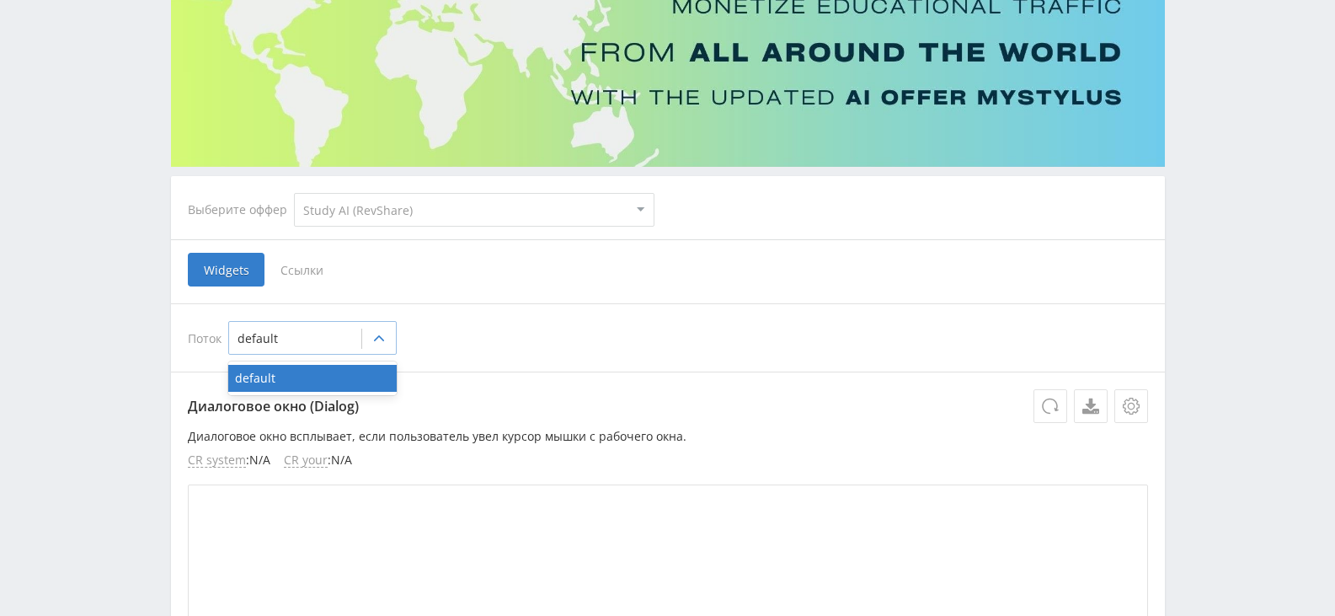
click at [350, 336] on div at bounding box center [295, 338] width 115 height 17
click at [351, 334] on div at bounding box center [295, 338] width 115 height 17
click at [315, 268] on span "Ссылки" at bounding box center [302, 270] width 75 height 34
click at [0, 0] on input "Ссылки" at bounding box center [0, 0] width 0 height 0
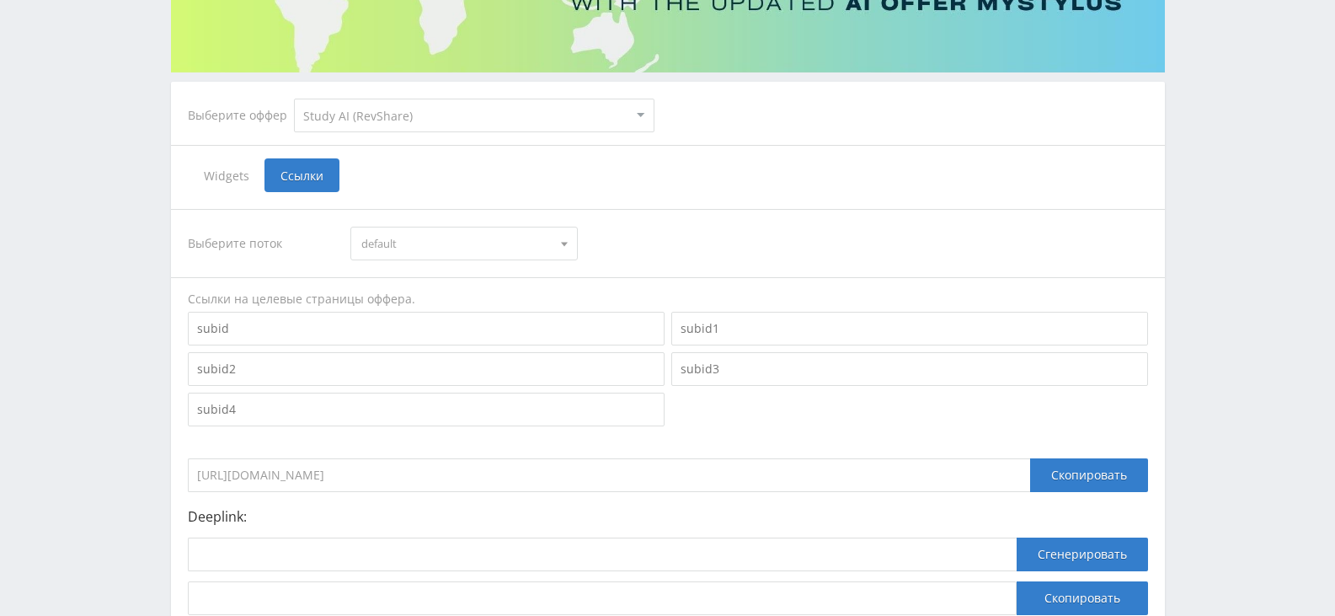
scroll to position [397, 0]
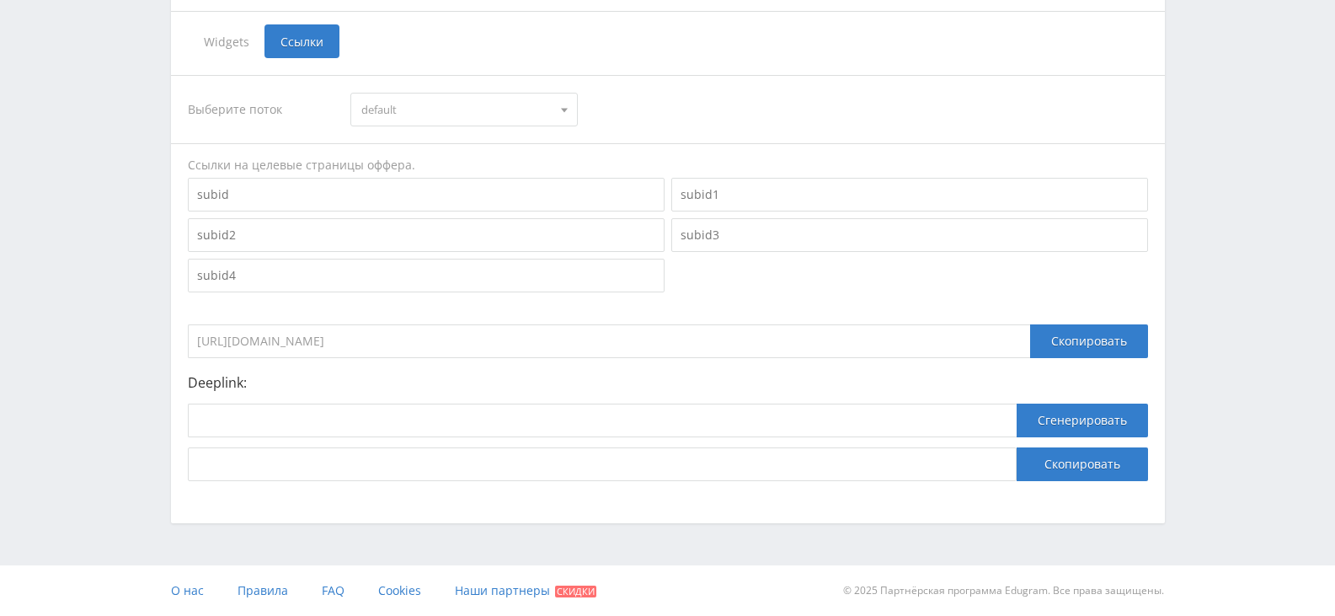
click at [360, 205] on input at bounding box center [426, 195] width 477 height 34
click at [1105, 420] on button "Сгенерировать" at bounding box center [1082, 421] width 131 height 34
click at [729, 417] on input at bounding box center [602, 421] width 829 height 34
type input "1"
click at [1051, 431] on button "Сгенерировать" at bounding box center [1082, 421] width 131 height 34
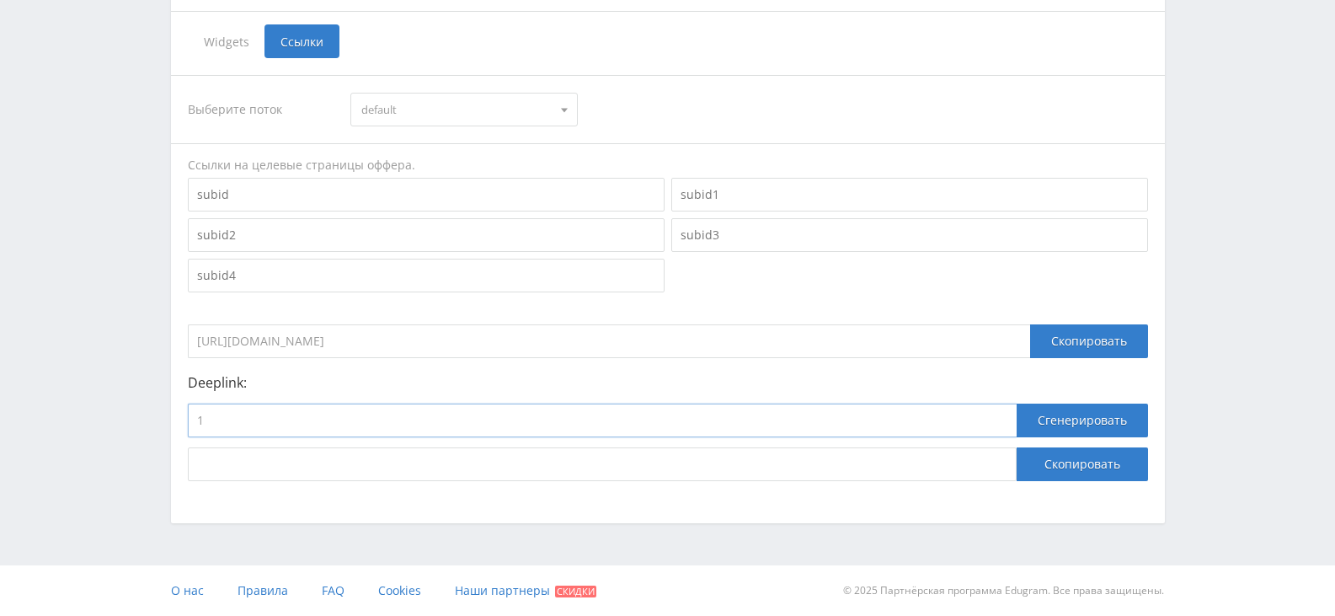
click at [468, 433] on input "1" at bounding box center [602, 421] width 829 height 34
click at [1039, 417] on button "Сгенерировать" at bounding box center [1082, 421] width 131 height 34
click at [369, 424] on input "t" at bounding box center [602, 421] width 829 height 34
type input "t1"
click at [1053, 431] on button "Сгенерировать" at bounding box center [1082, 421] width 131 height 34
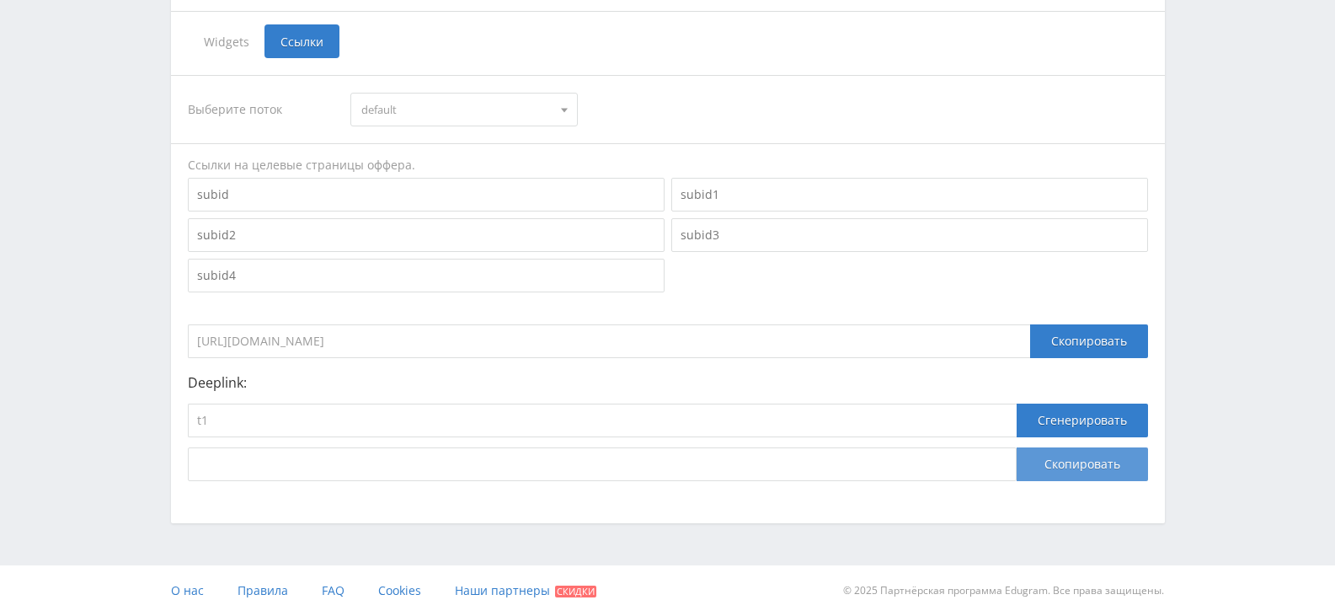
click at [1057, 465] on button "Скопировать" at bounding box center [1082, 464] width 131 height 34
click at [541, 428] on input "t1" at bounding box center [602, 421] width 829 height 34
click at [381, 343] on input "https://eduforms.org/?rid=7aa4fe8f8d029045" at bounding box center [609, 341] width 842 height 34
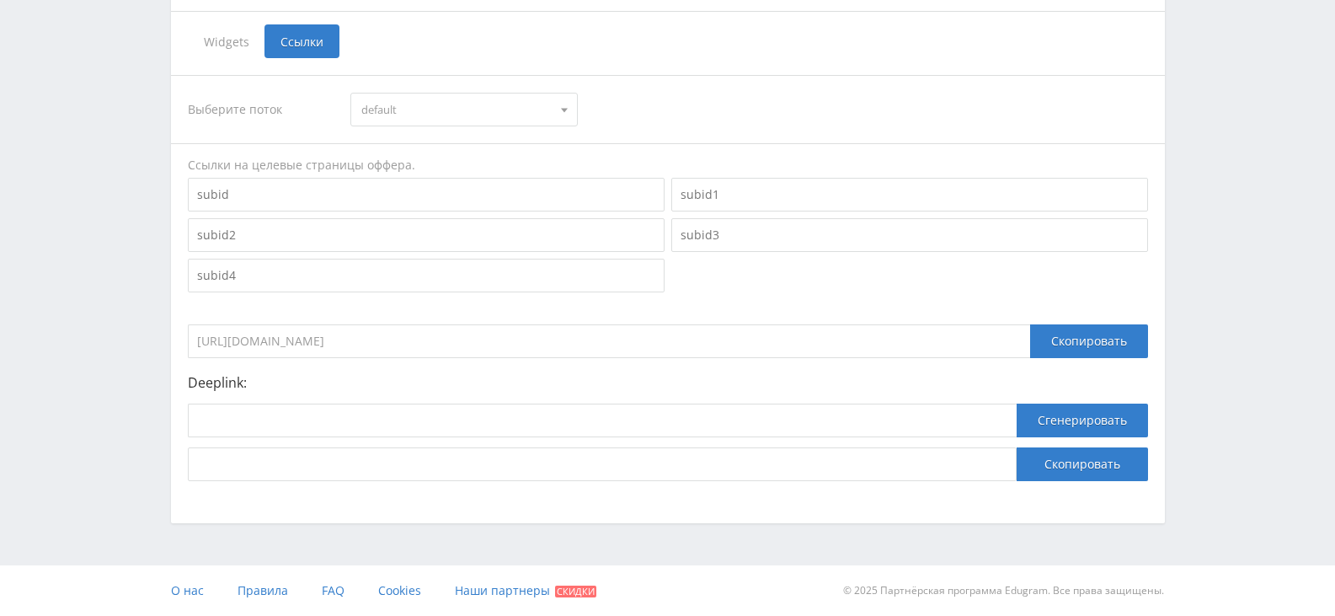
click at [381, 343] on input "https://eduforms.org/?rid=7aa4fe8f8d029045" at bounding box center [609, 341] width 842 height 34
click at [452, 197] on input at bounding box center [426, 195] width 477 height 34
paste input "https://study24.ai/chat/suno"
type input "https://study24.ai/chat/suno"
click at [1077, 340] on div "Скопировать" at bounding box center [1089, 341] width 118 height 34
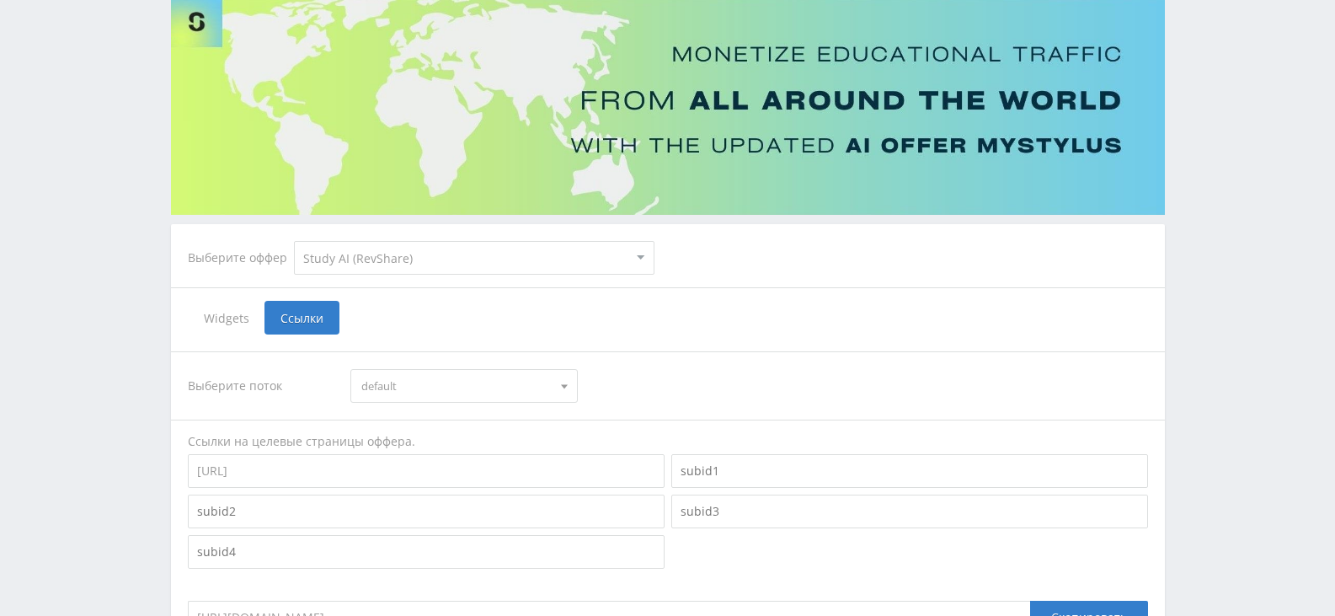
scroll to position [0, 0]
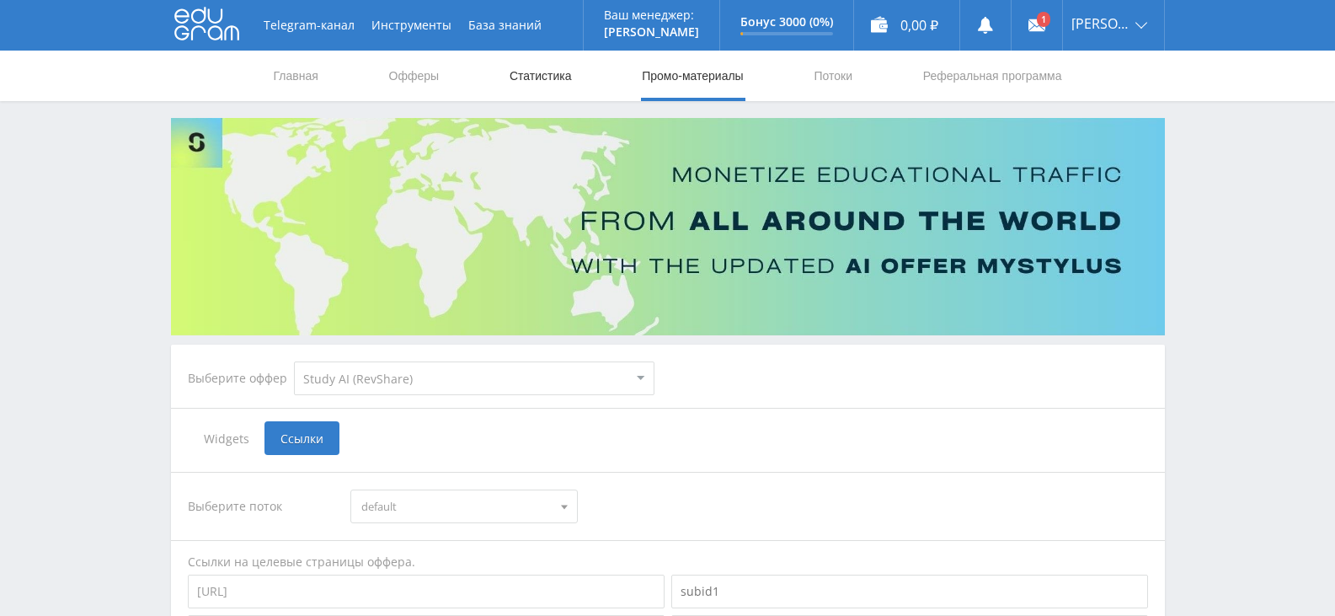
click at [543, 63] on link "Статистика" at bounding box center [541, 76] width 66 height 51
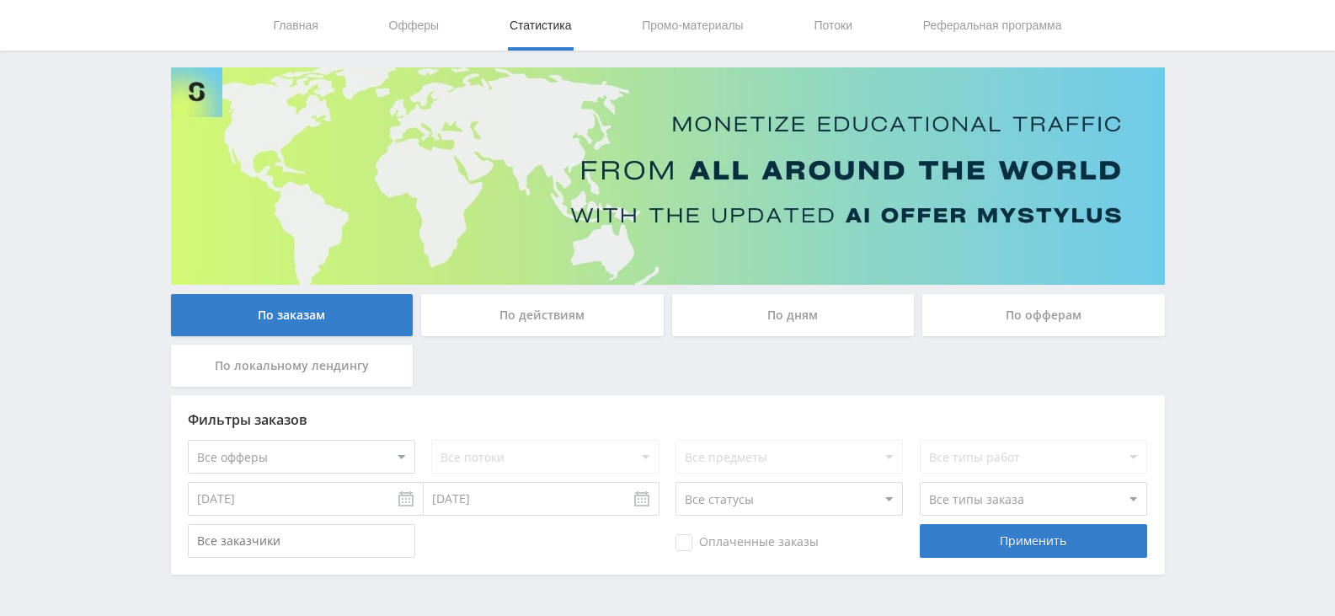
scroll to position [102, 0]
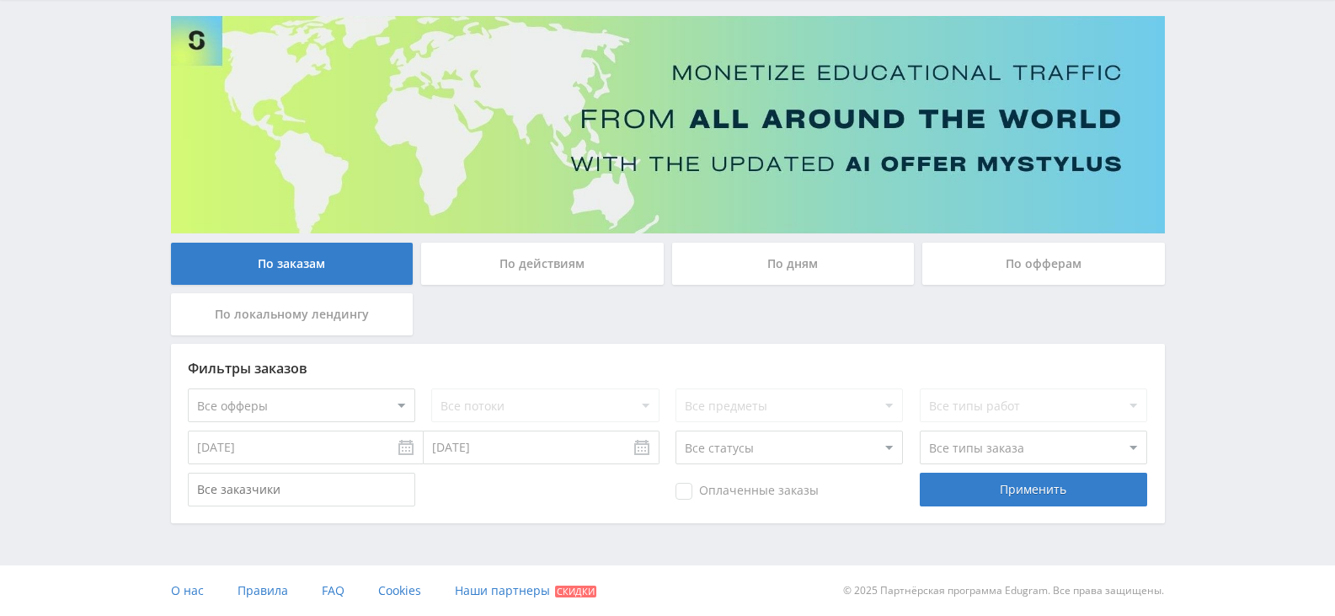
scroll to position [102, 0]
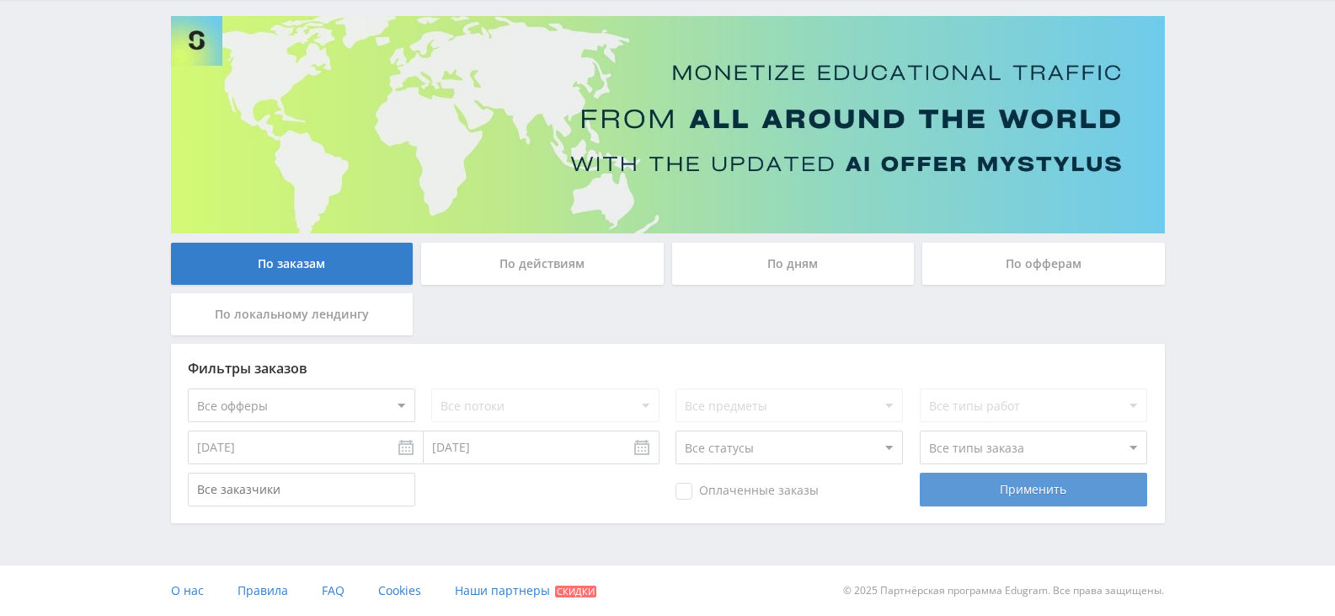
click at [1029, 492] on div "Применить" at bounding box center [1033, 490] width 227 height 34
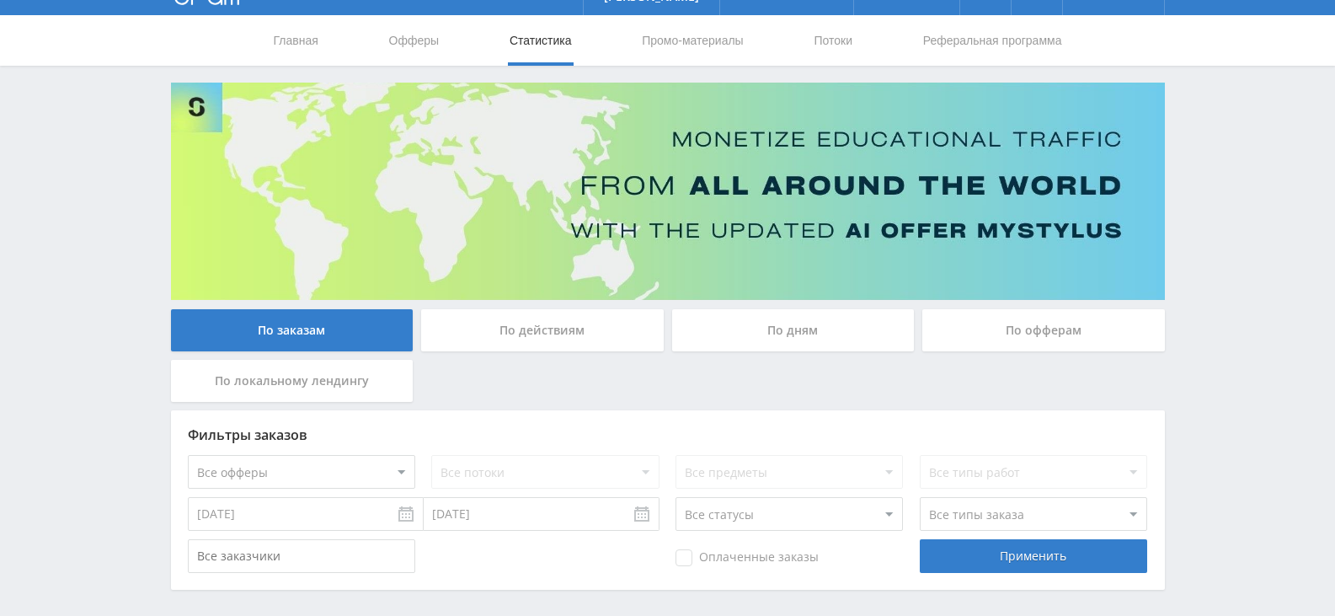
scroll to position [0, 0]
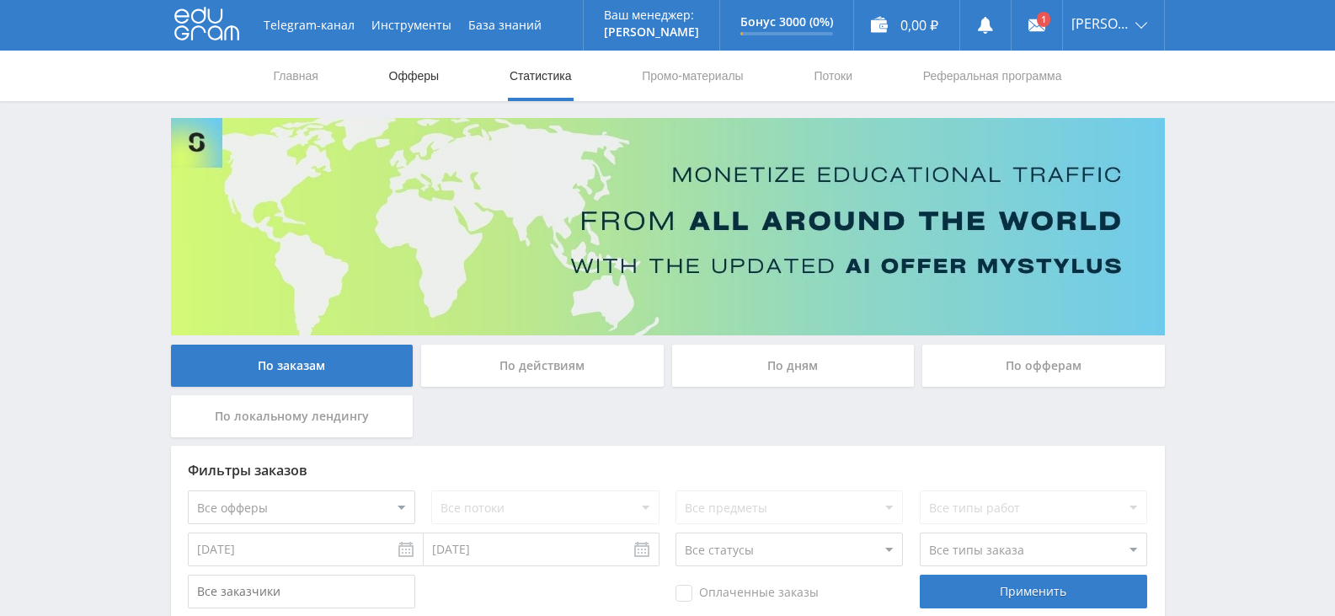
click at [399, 81] on link "Офферы" at bounding box center [415, 76] width 54 height 51
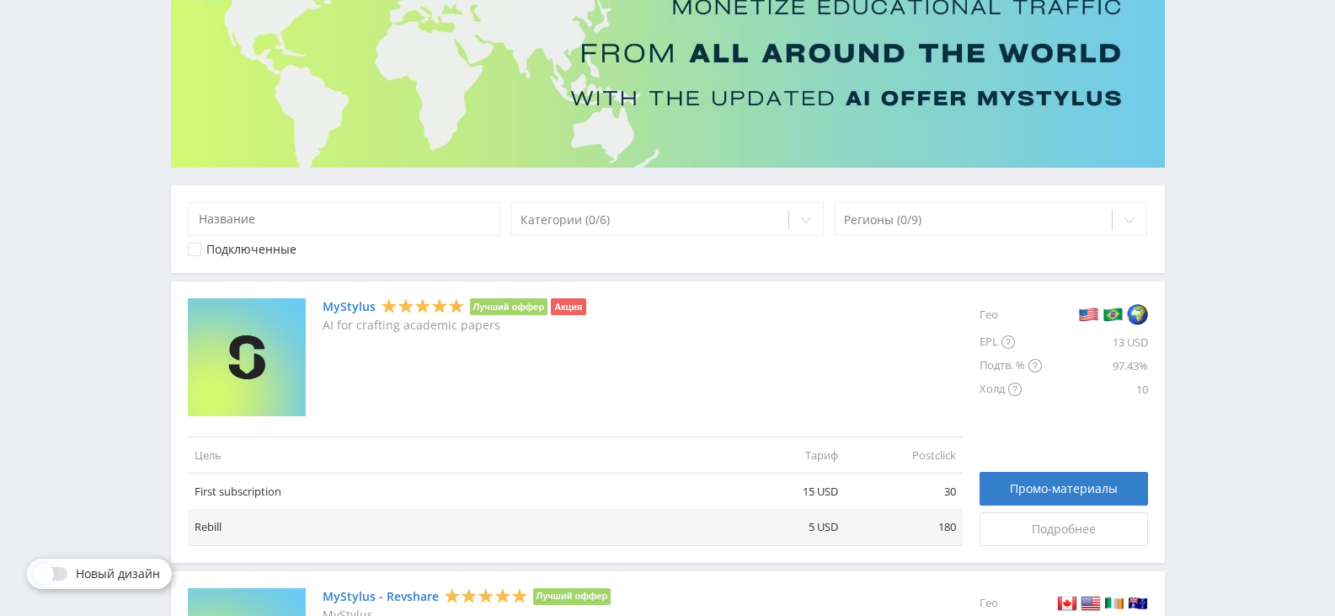
scroll to position [337, 0]
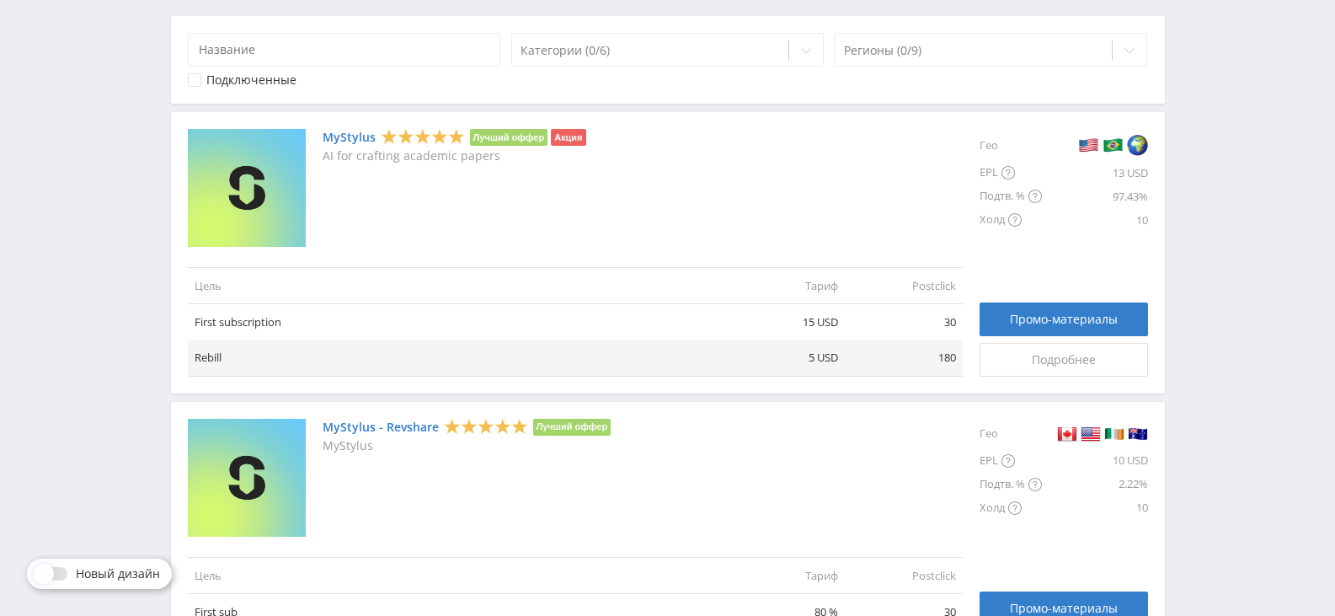
click at [330, 134] on link "MyStylus" at bounding box center [349, 137] width 53 height 13
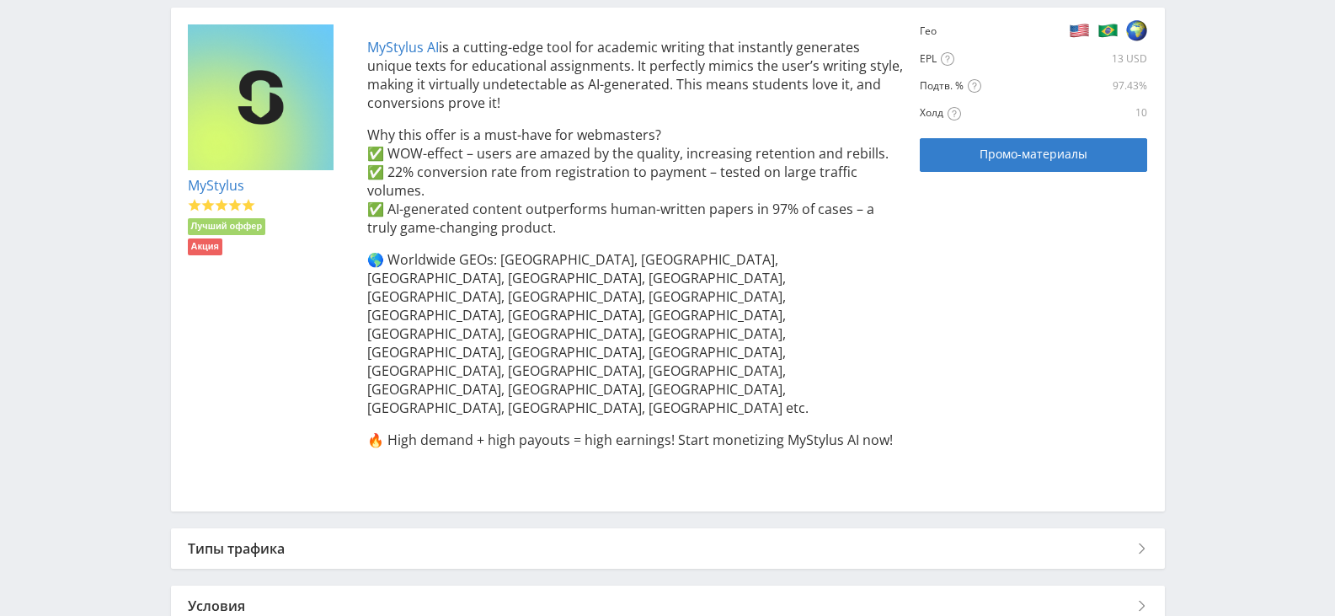
scroll to position [388, 0]
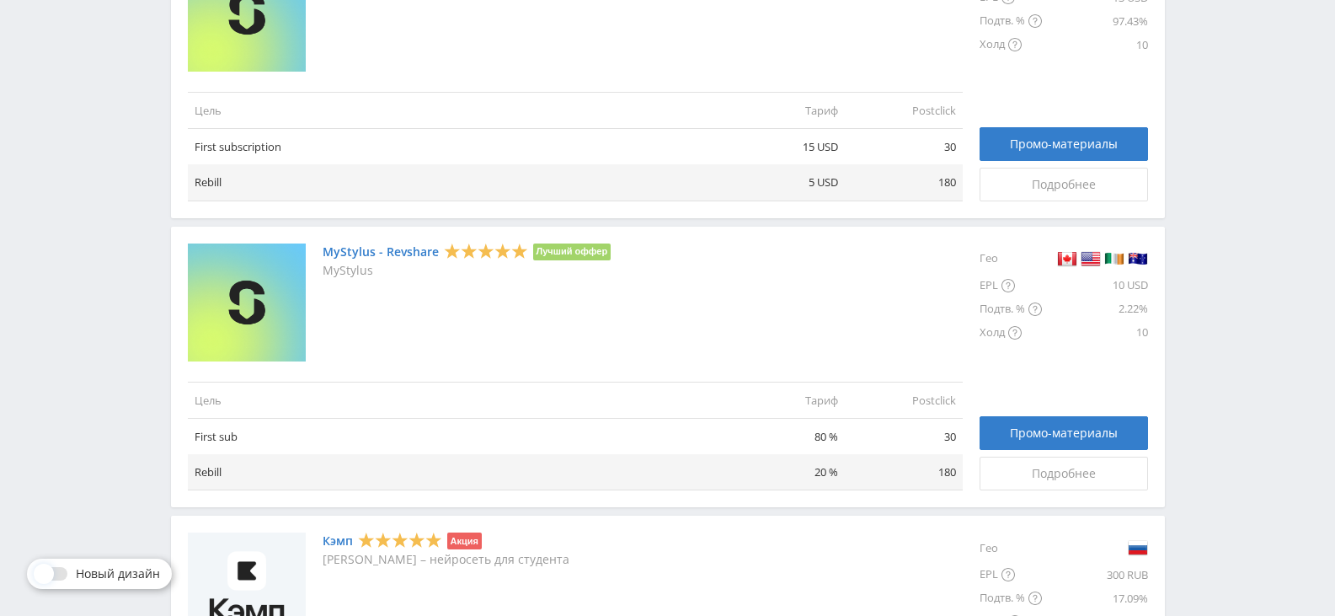
scroll to position [842, 0]
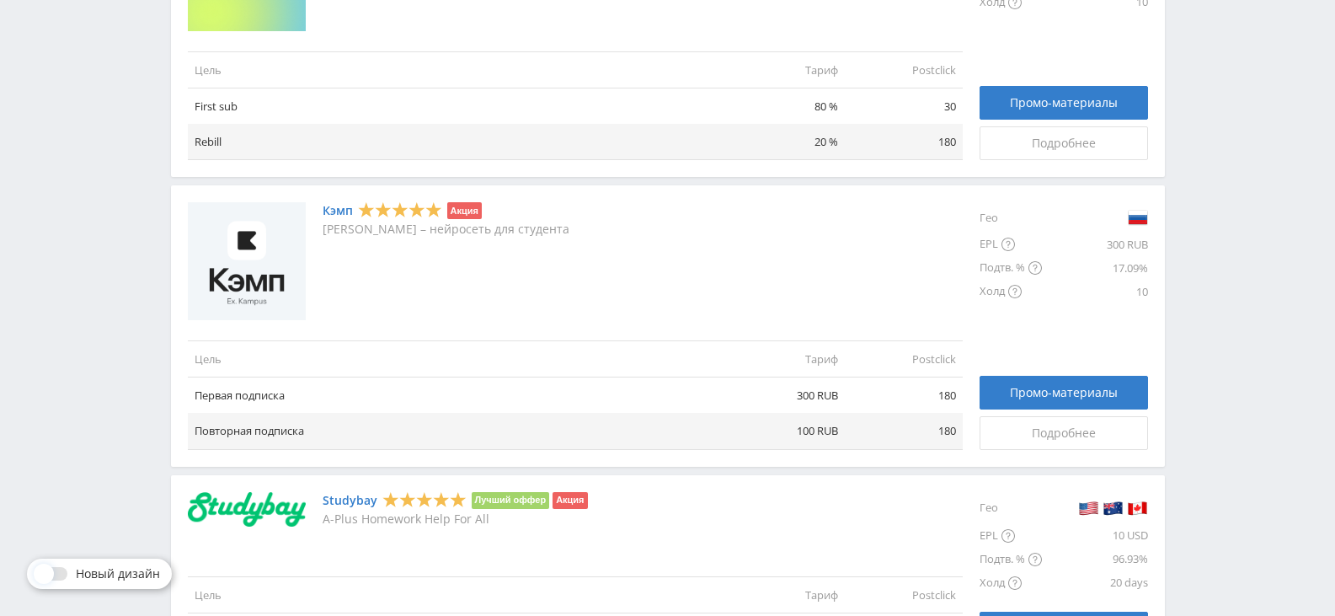
click at [349, 208] on link "Кэмп" at bounding box center [338, 210] width 30 height 13
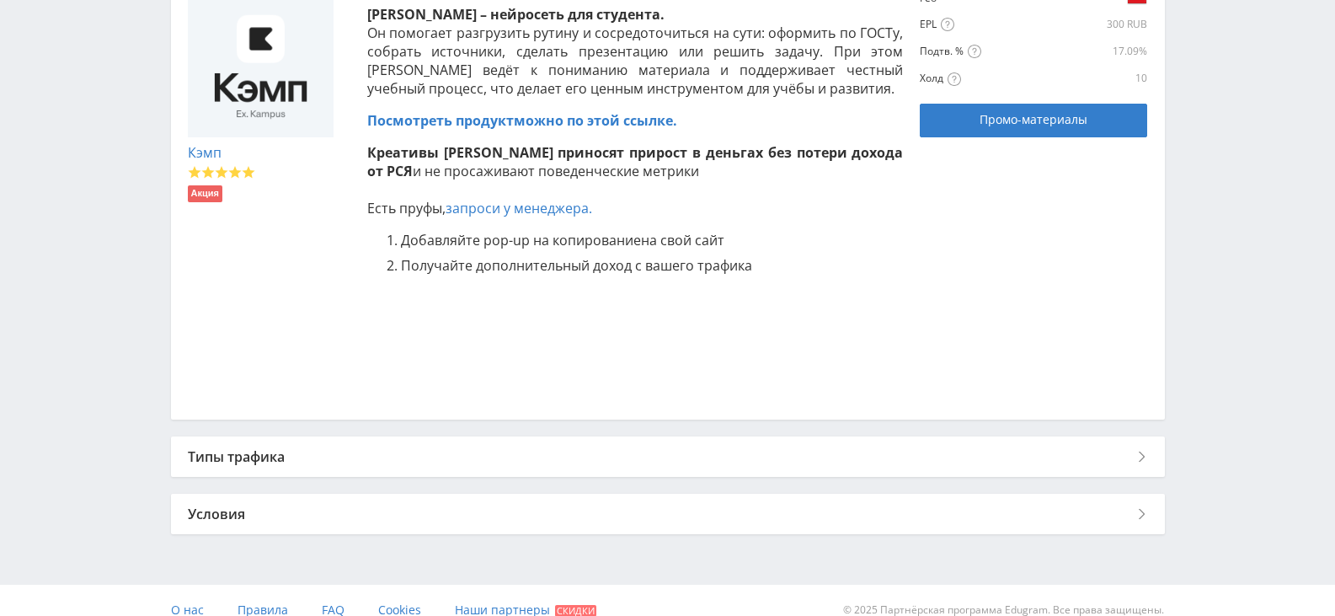
scroll to position [422, 0]
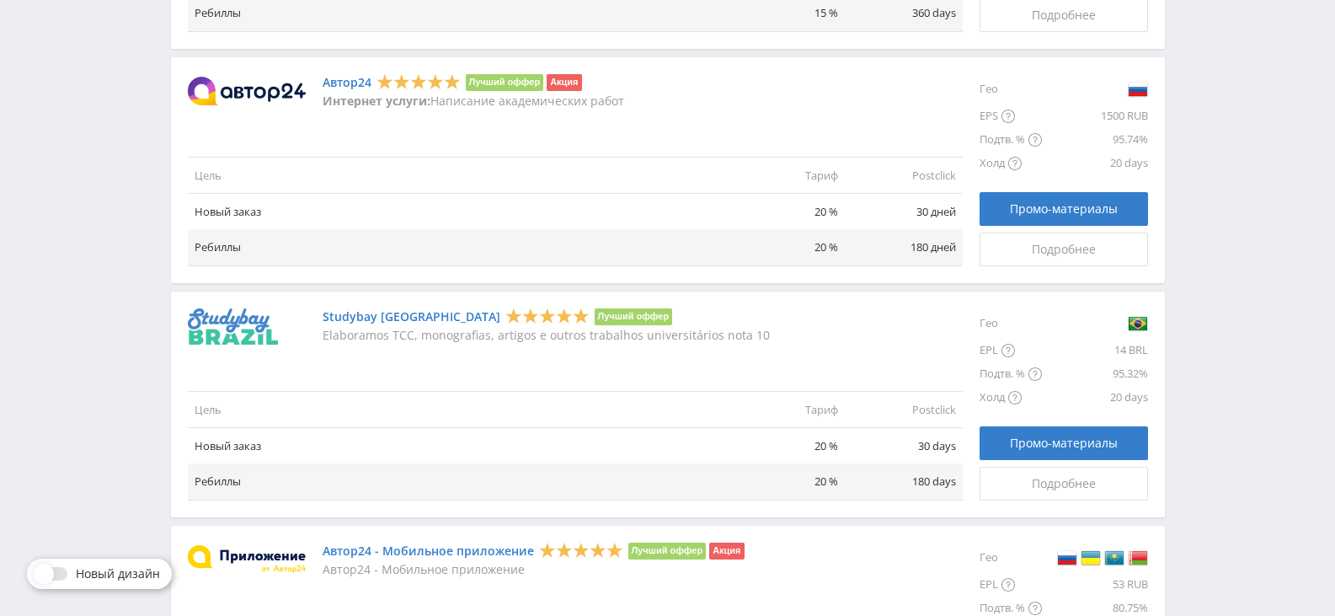
scroll to position [1348, 0]
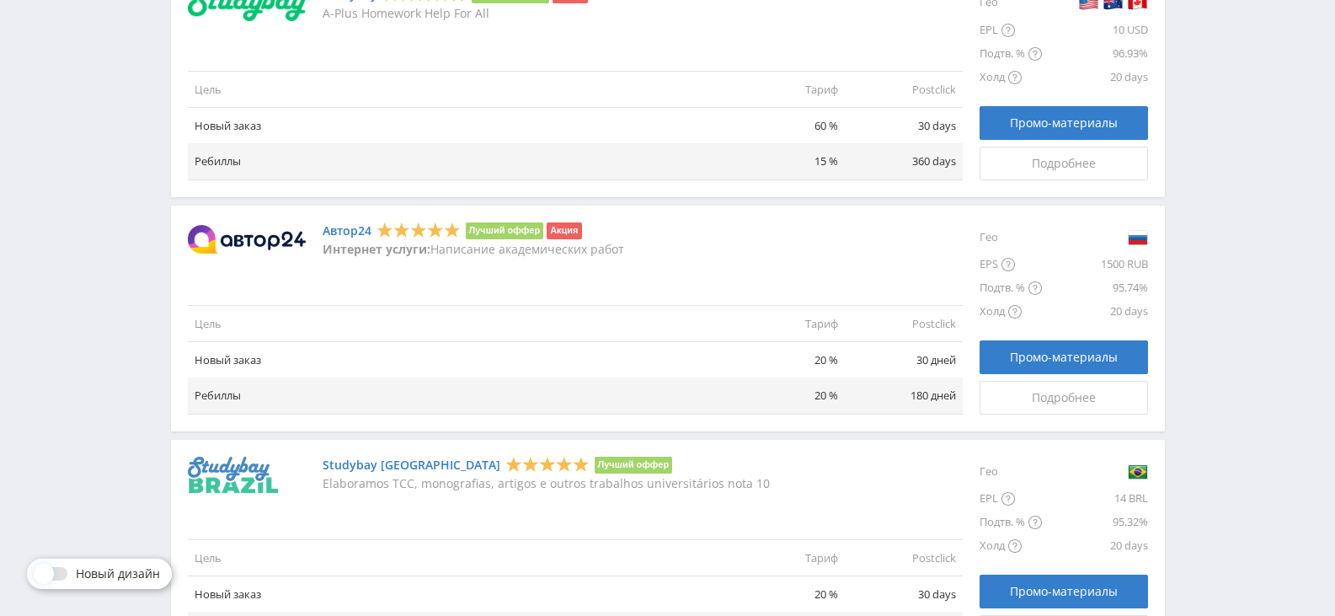
drag, startPoint x: 354, startPoint y: 219, endPoint x: 339, endPoint y: 229, distance: 18.2
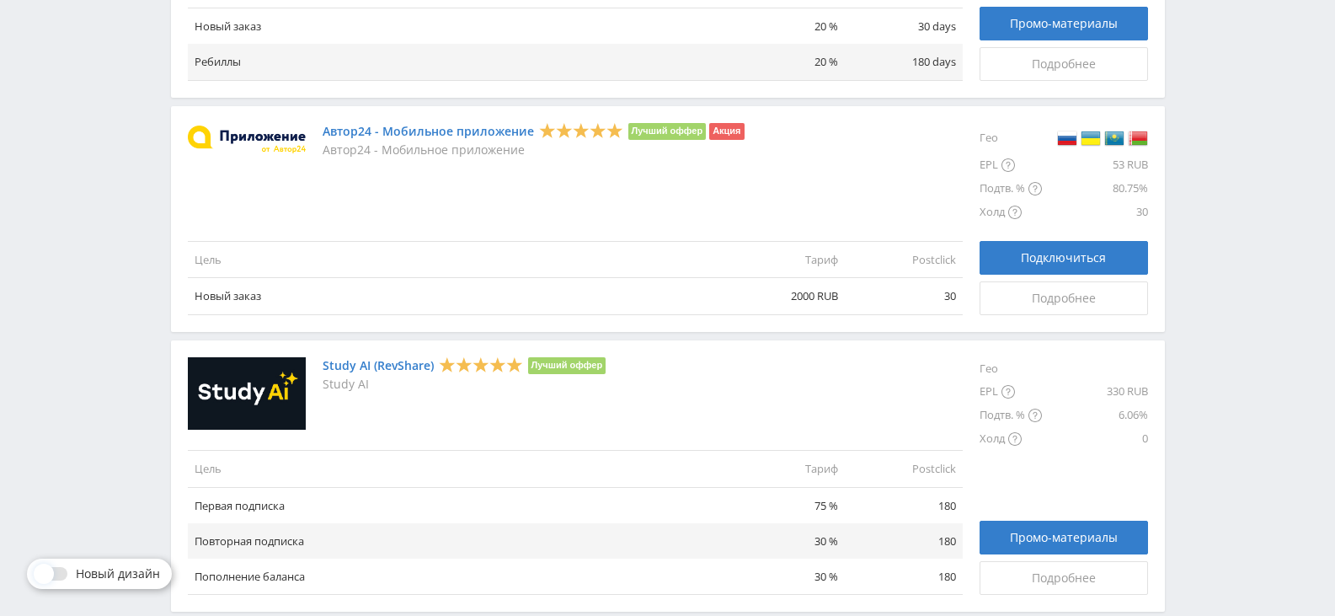
scroll to position [1996, 0]
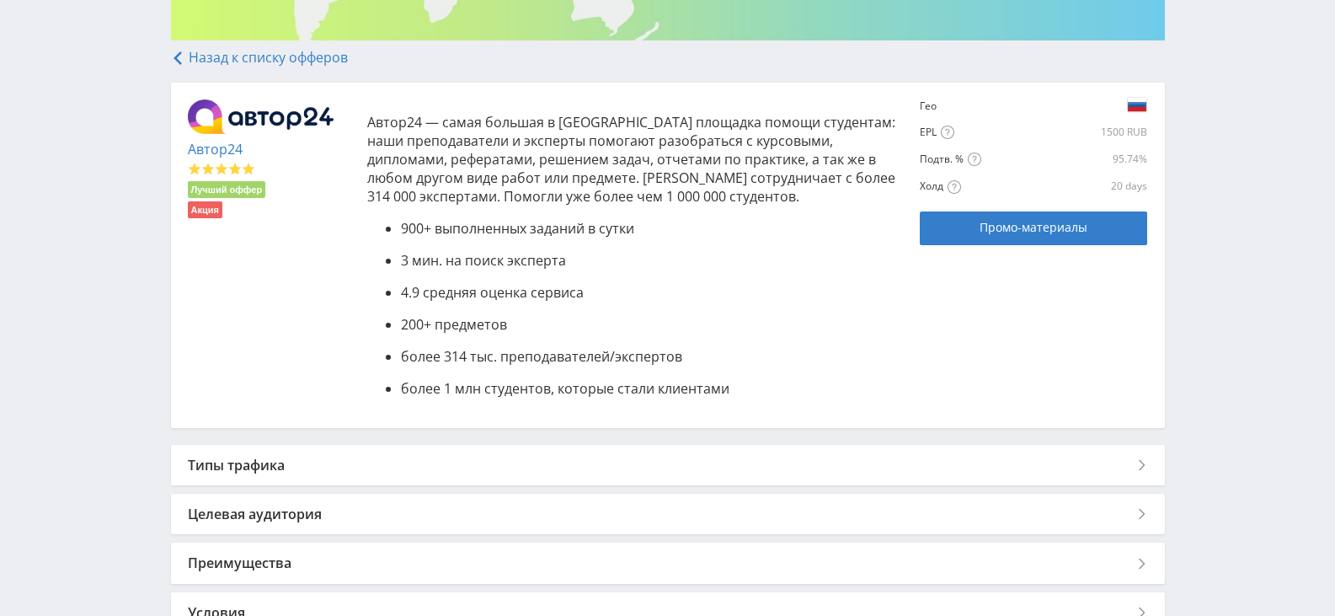
scroll to position [117, 0]
